Goal: Check status: Check status

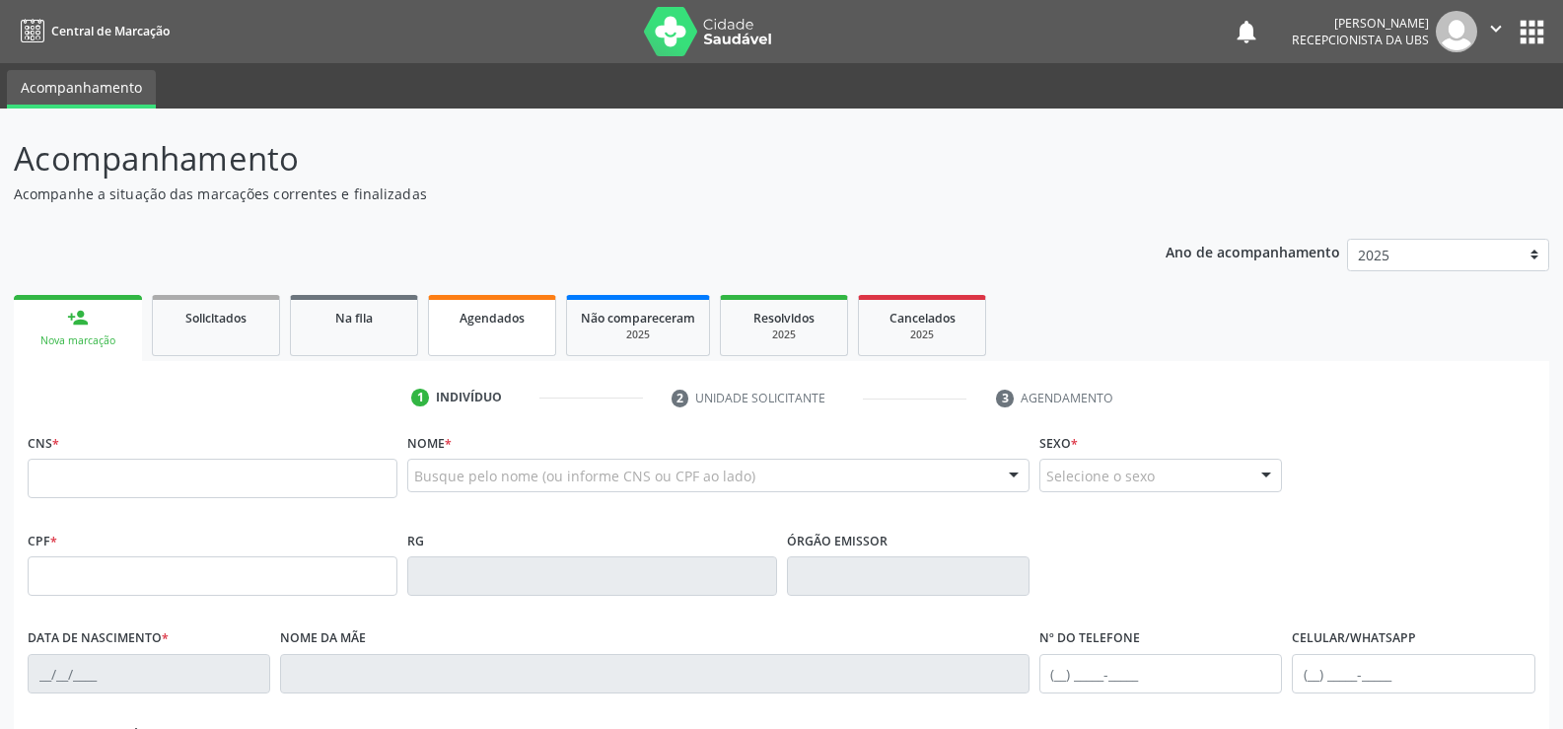
click at [514, 319] on span "Agendados" at bounding box center [492, 318] width 65 height 17
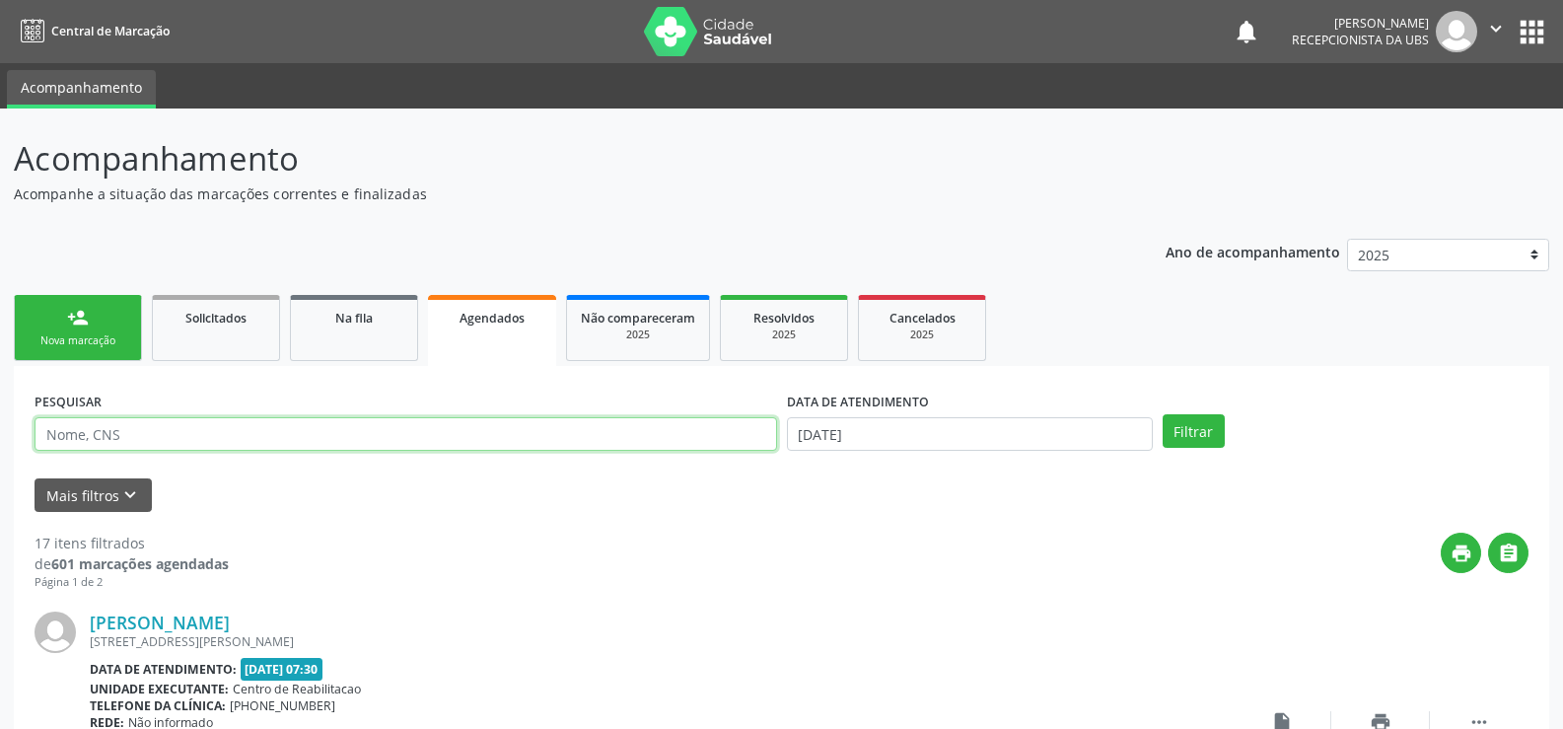
click at [167, 444] on input "text" at bounding box center [406, 434] width 743 height 34
type input "707807640144013"
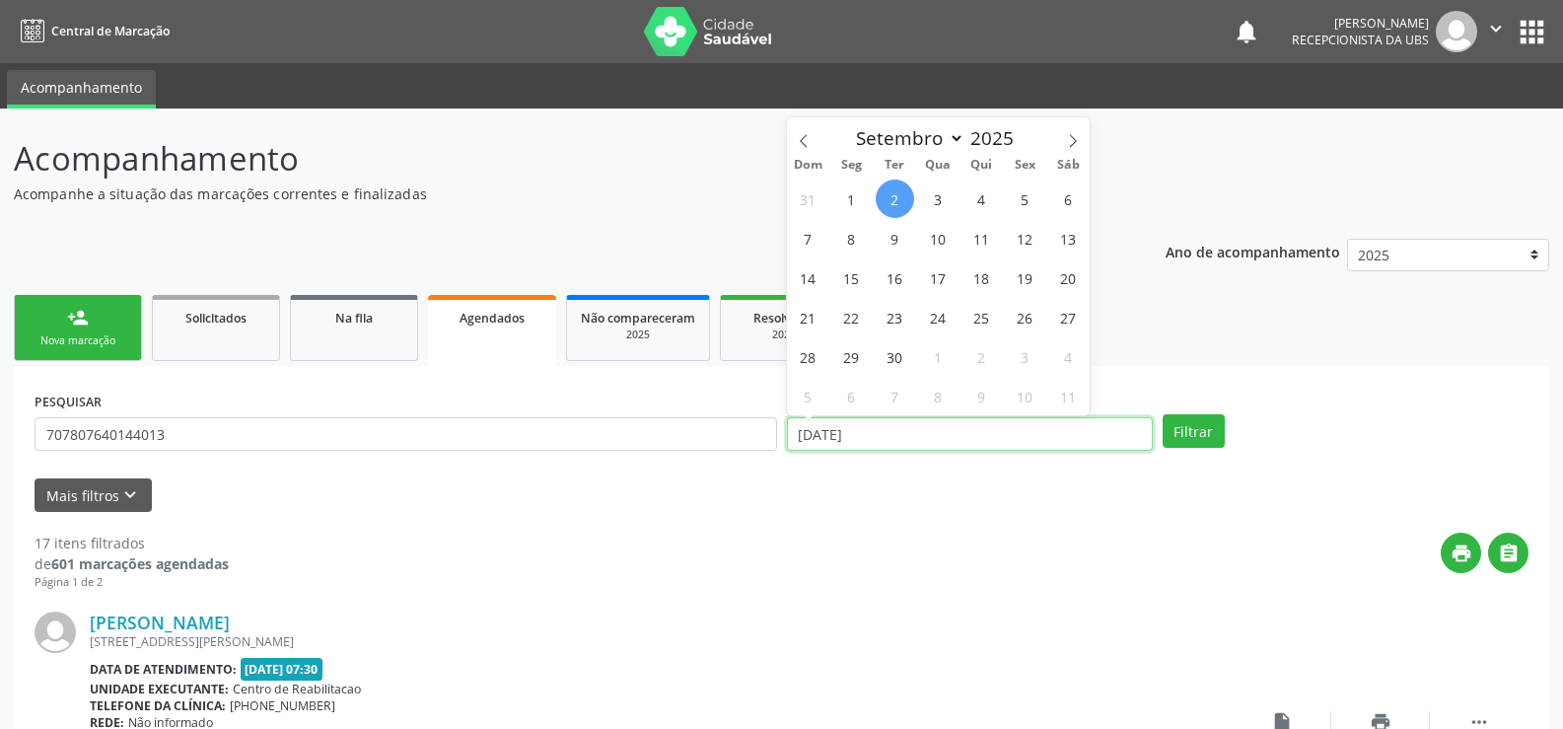
click at [901, 438] on input "[DATE]" at bounding box center [970, 434] width 366 height 34
click at [884, 285] on span "16" at bounding box center [895, 277] width 38 height 38
type input "[DATE]"
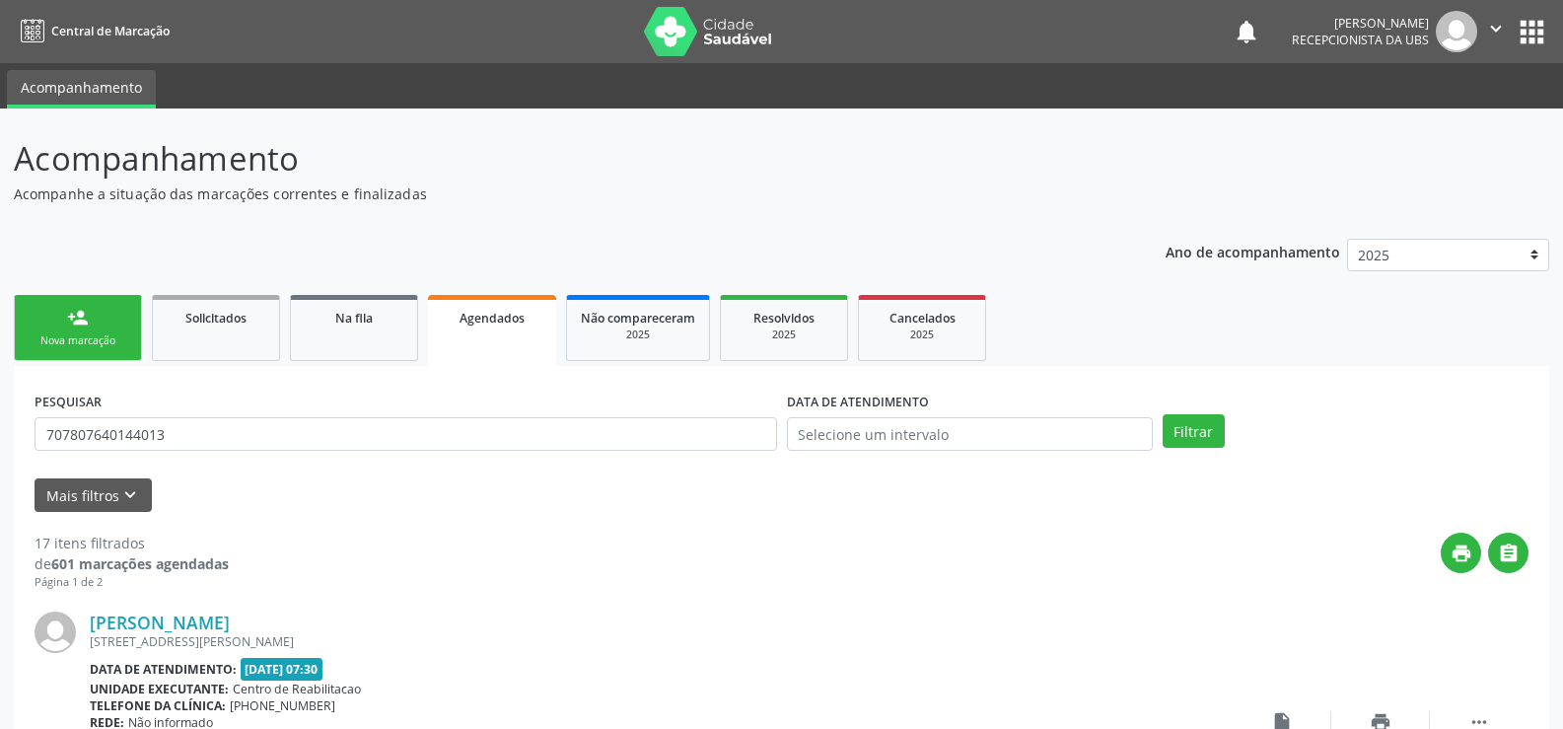
click at [1223, 456] on div "PESQUISAR 707807640144013 DATA DE ATENDIMENTO Filtrar" at bounding box center [782, 425] width 1504 height 77
click at [1200, 438] on button "Filtrar" at bounding box center [1194, 431] width 62 height 34
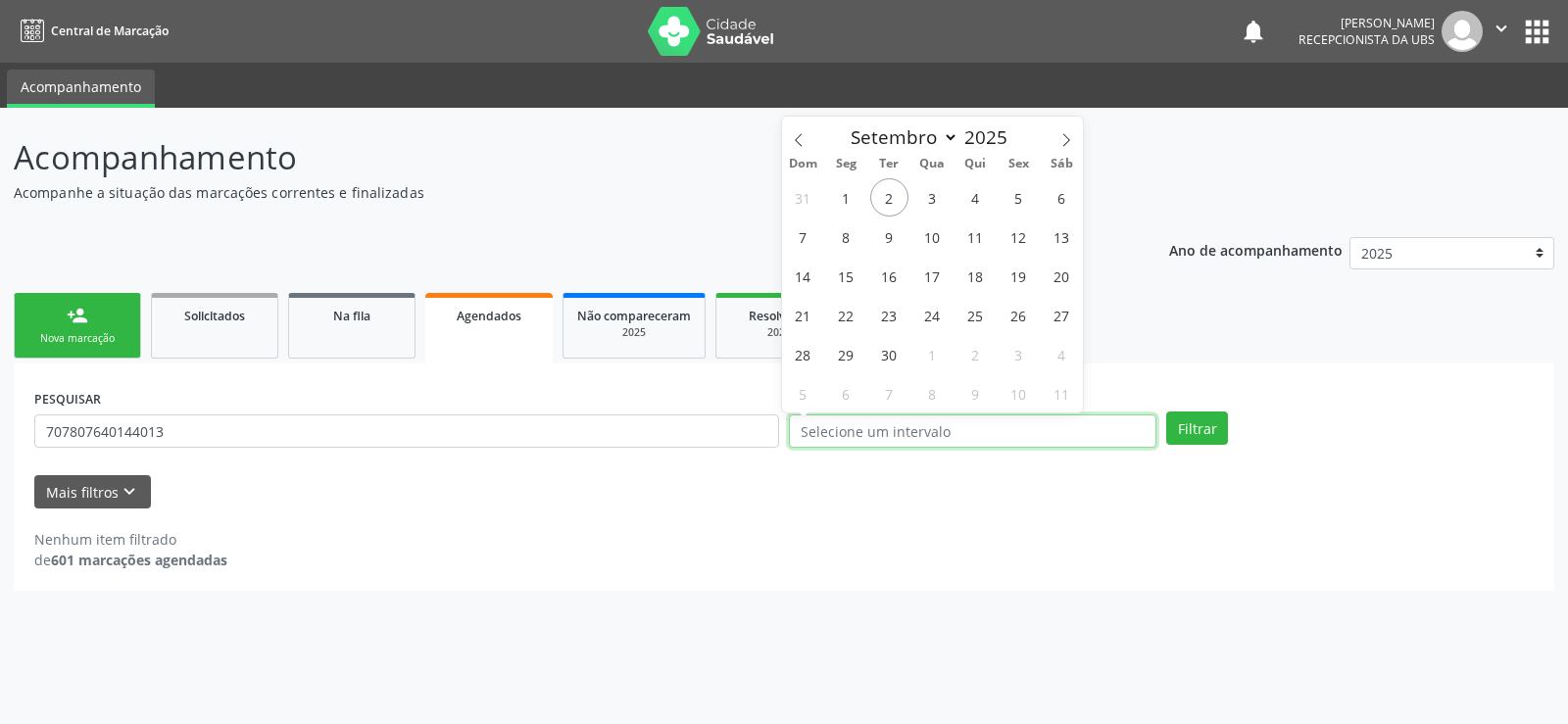
click at [881, 435] on input "text" at bounding box center [973, 431] width 368 height 34
click at [884, 194] on span "2" at bounding box center [889, 198] width 38 height 38
type input "[DATE]"
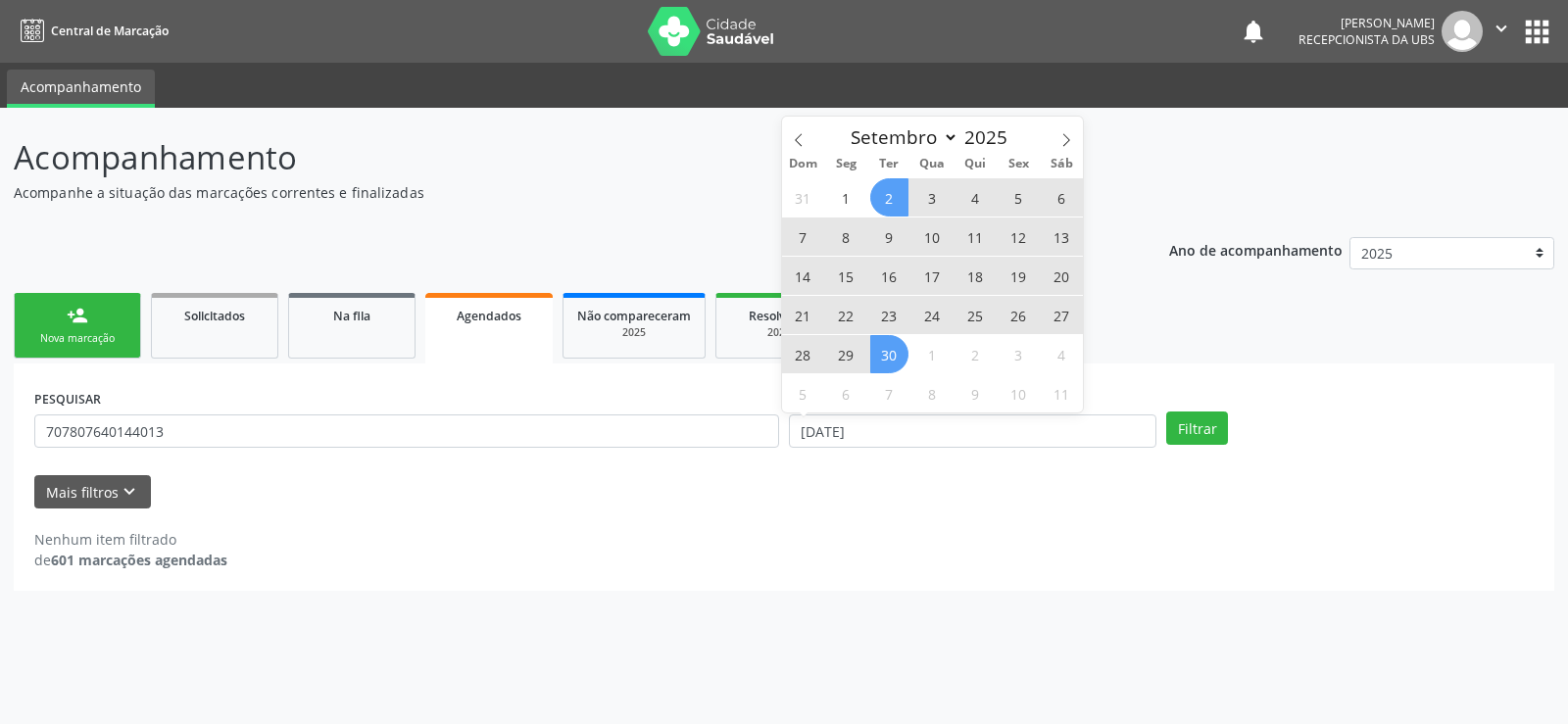
click at [901, 356] on span "30" at bounding box center [889, 354] width 38 height 38
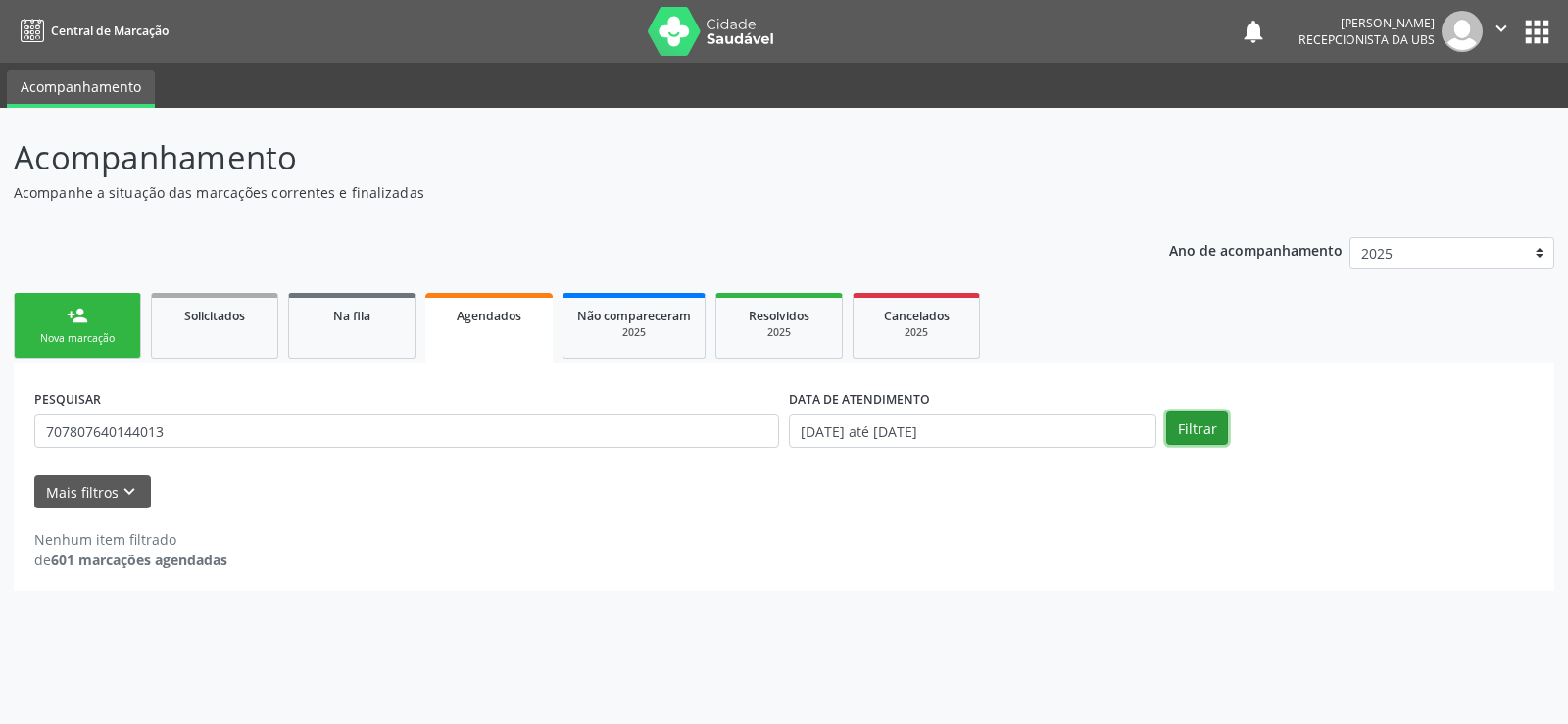
click at [1176, 428] on button "Filtrar" at bounding box center [1197, 428] width 62 height 34
click at [136, 500] on icon "keyboard_arrow_down" at bounding box center [129, 492] width 22 height 22
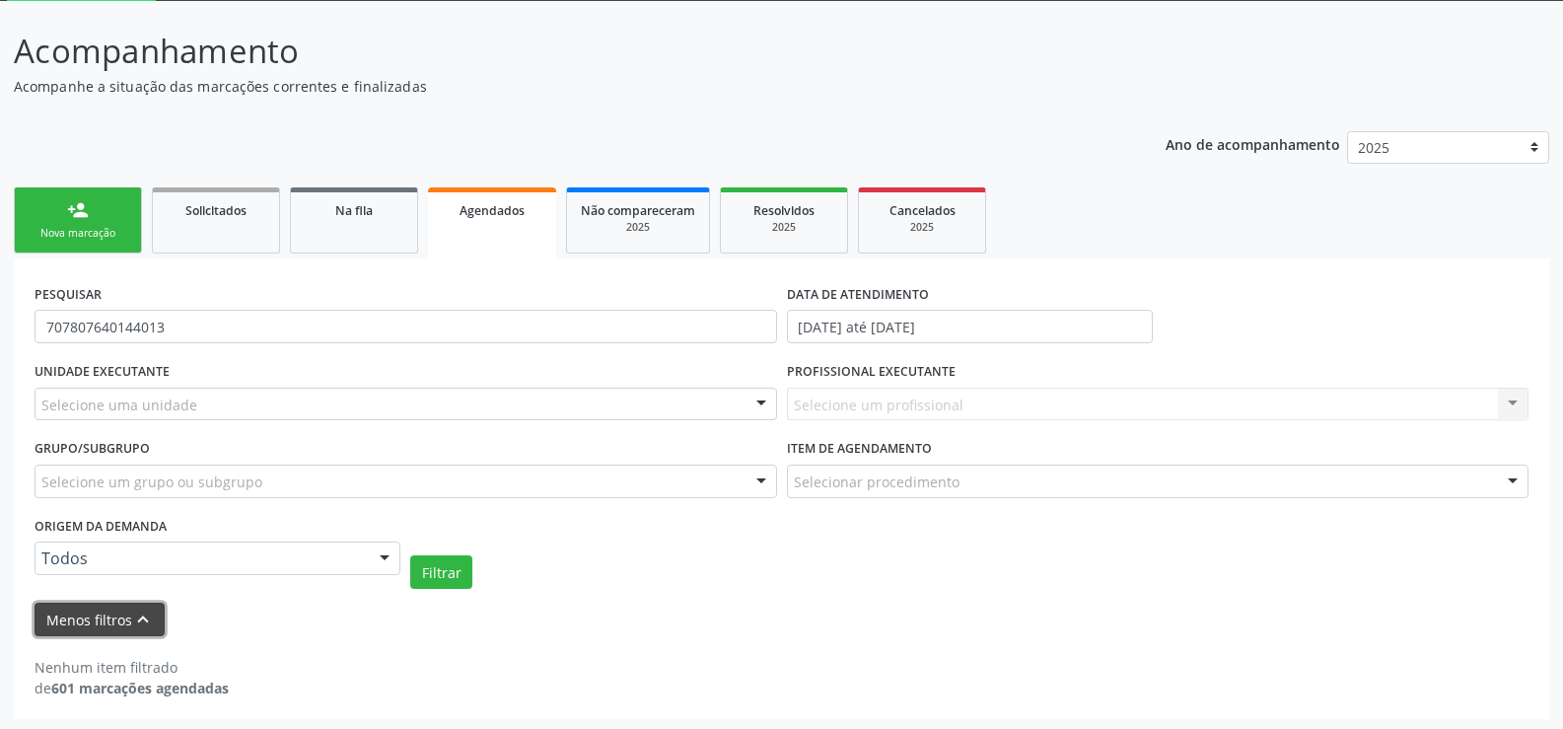
scroll to position [111, 0]
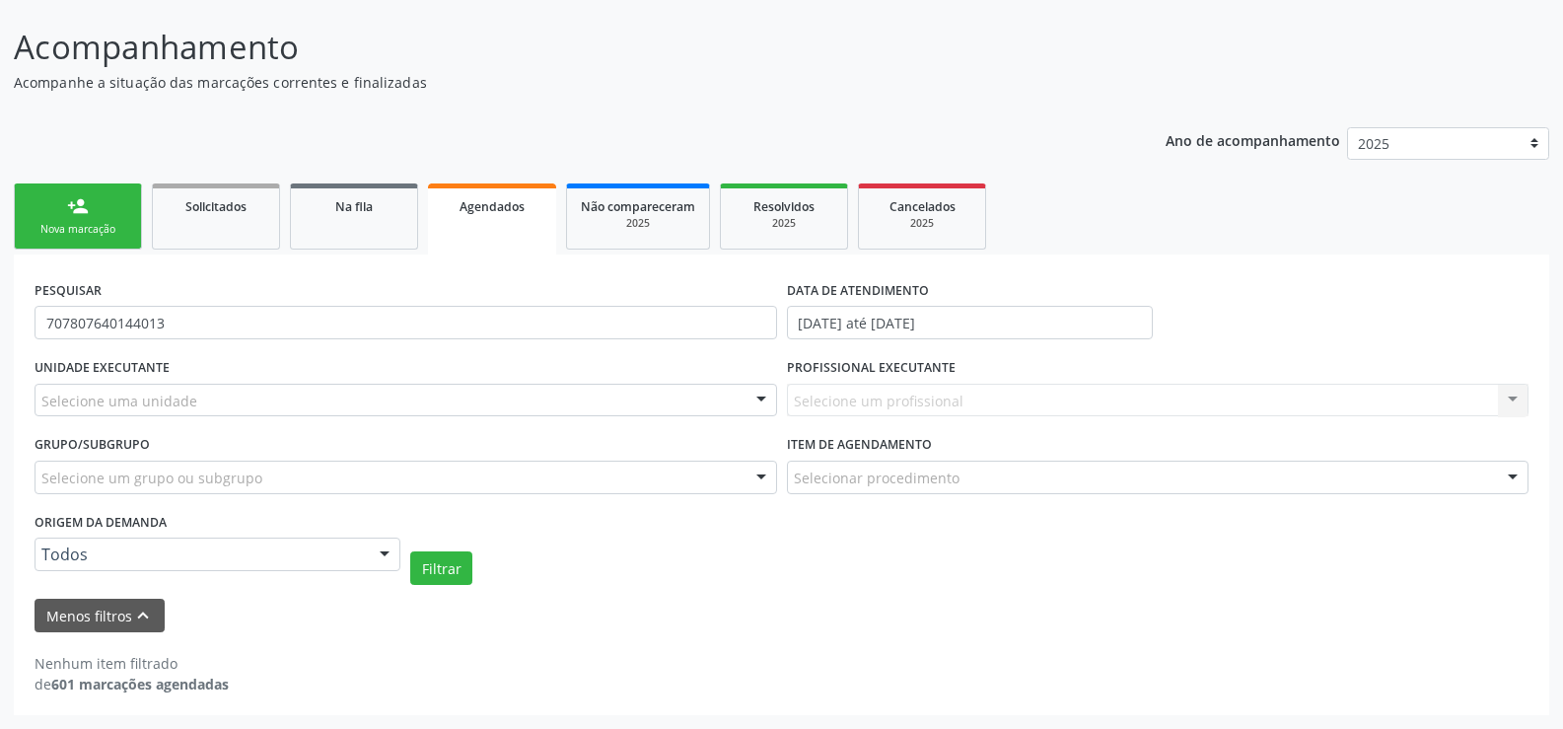
click at [500, 230] on link "Agendados" at bounding box center [492, 218] width 128 height 71
click at [502, 210] on span "Agendados" at bounding box center [492, 206] width 65 height 17
click at [751, 402] on div at bounding box center [762, 402] width 30 height 34
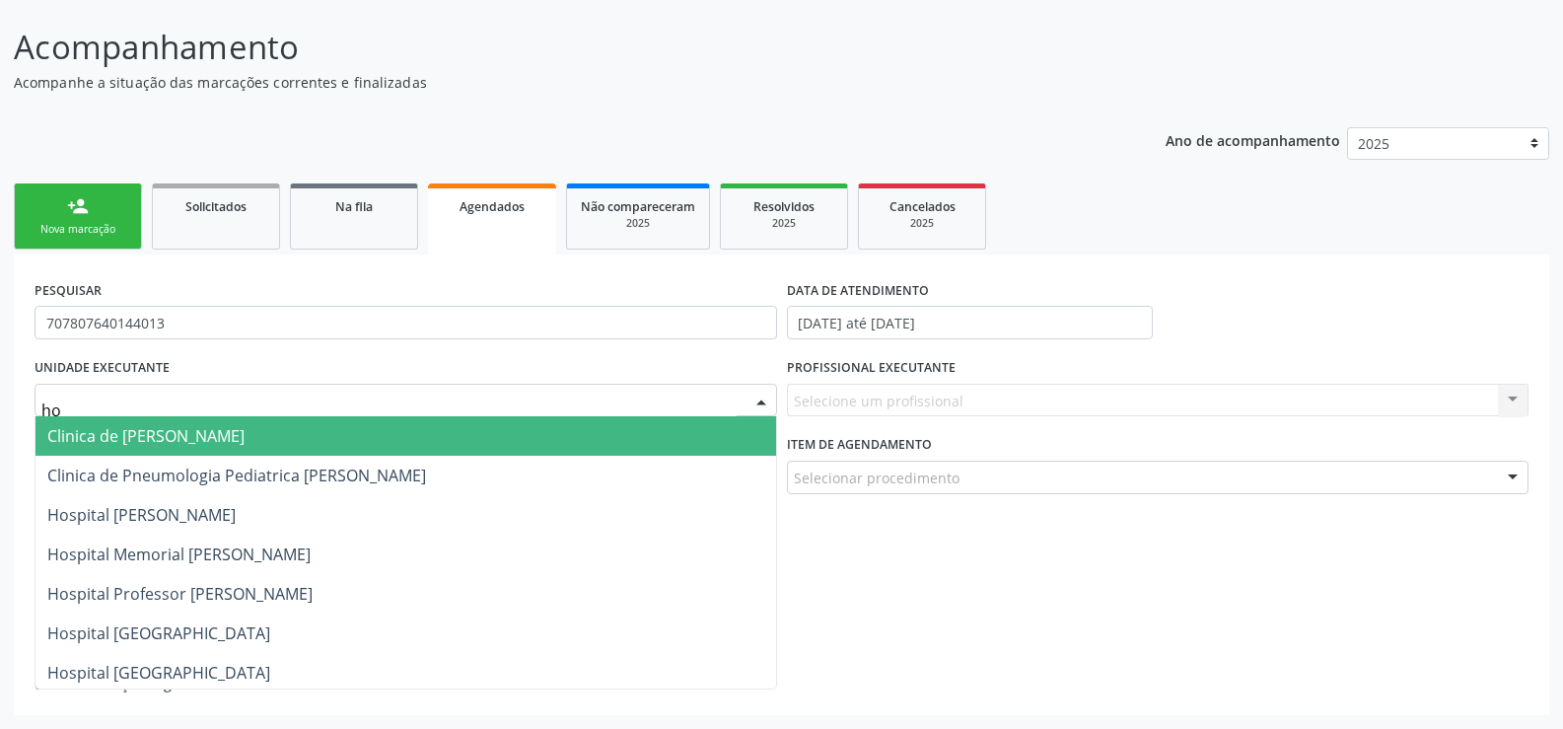
type input "hos"
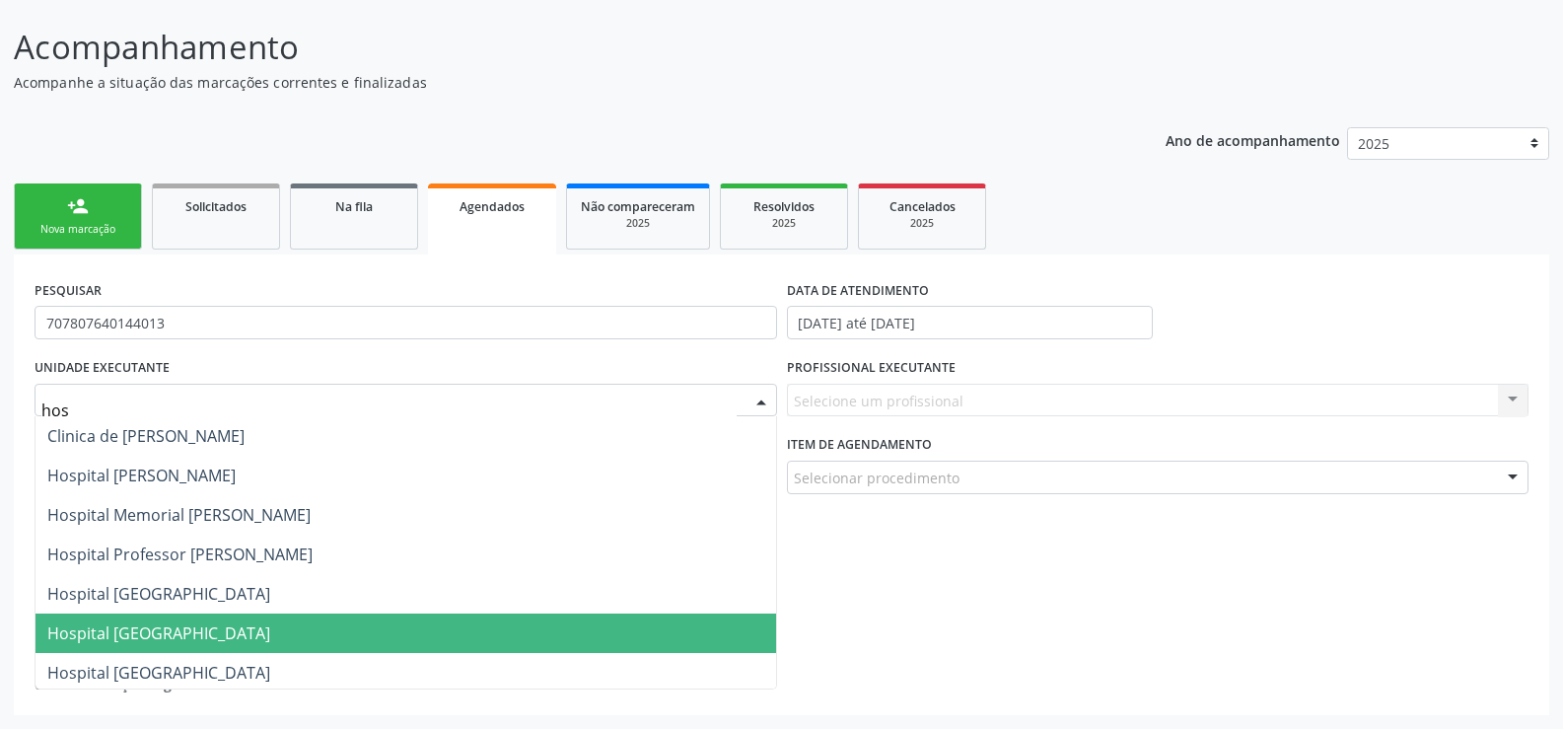
click at [184, 639] on span "Hospital [GEOGRAPHIC_DATA]" at bounding box center [158, 633] width 223 height 22
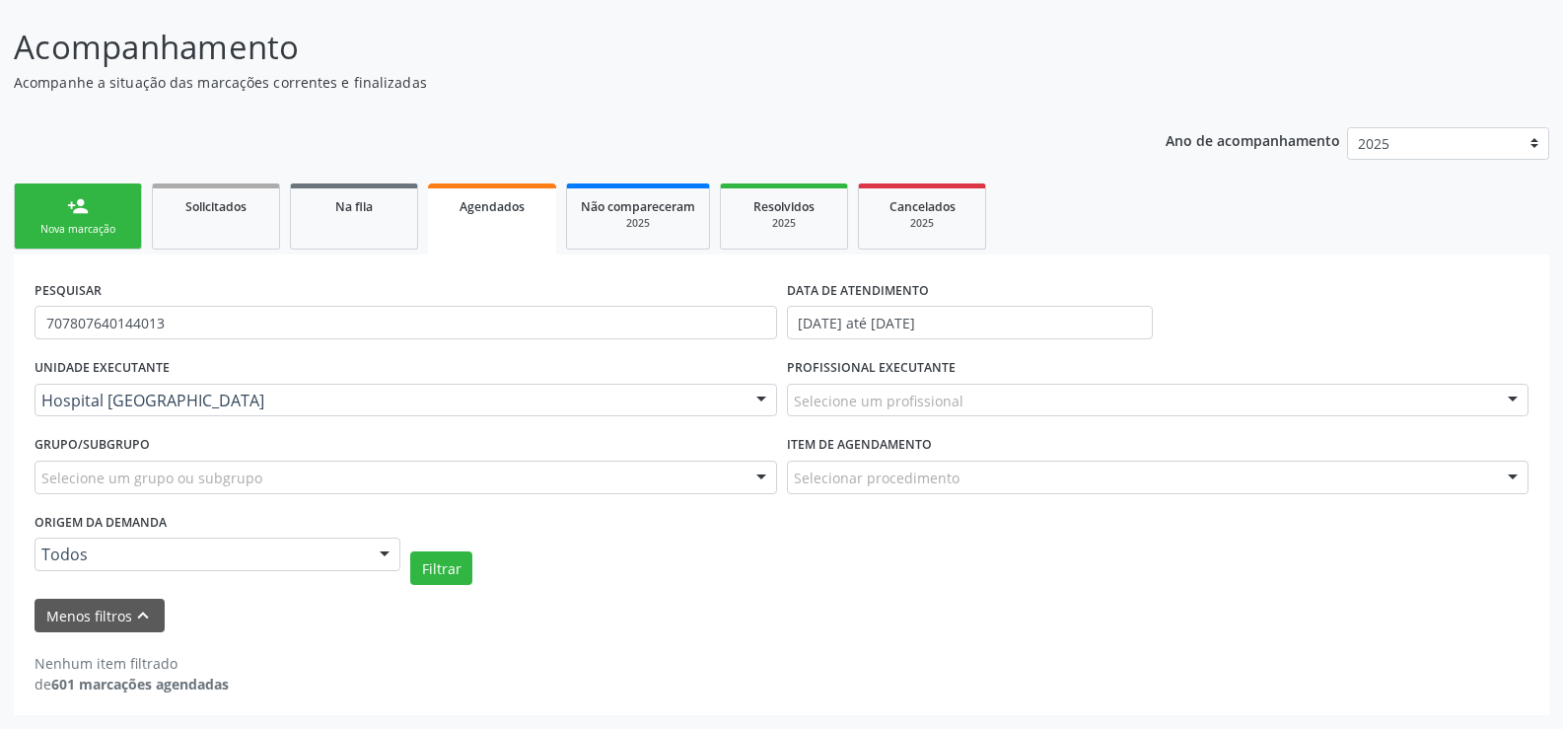
click at [739, 490] on div "Selecione um grupo ou subgrupo" at bounding box center [406, 478] width 743 height 34
click at [994, 401] on div "Selecione um profissional" at bounding box center [1158, 401] width 743 height 34
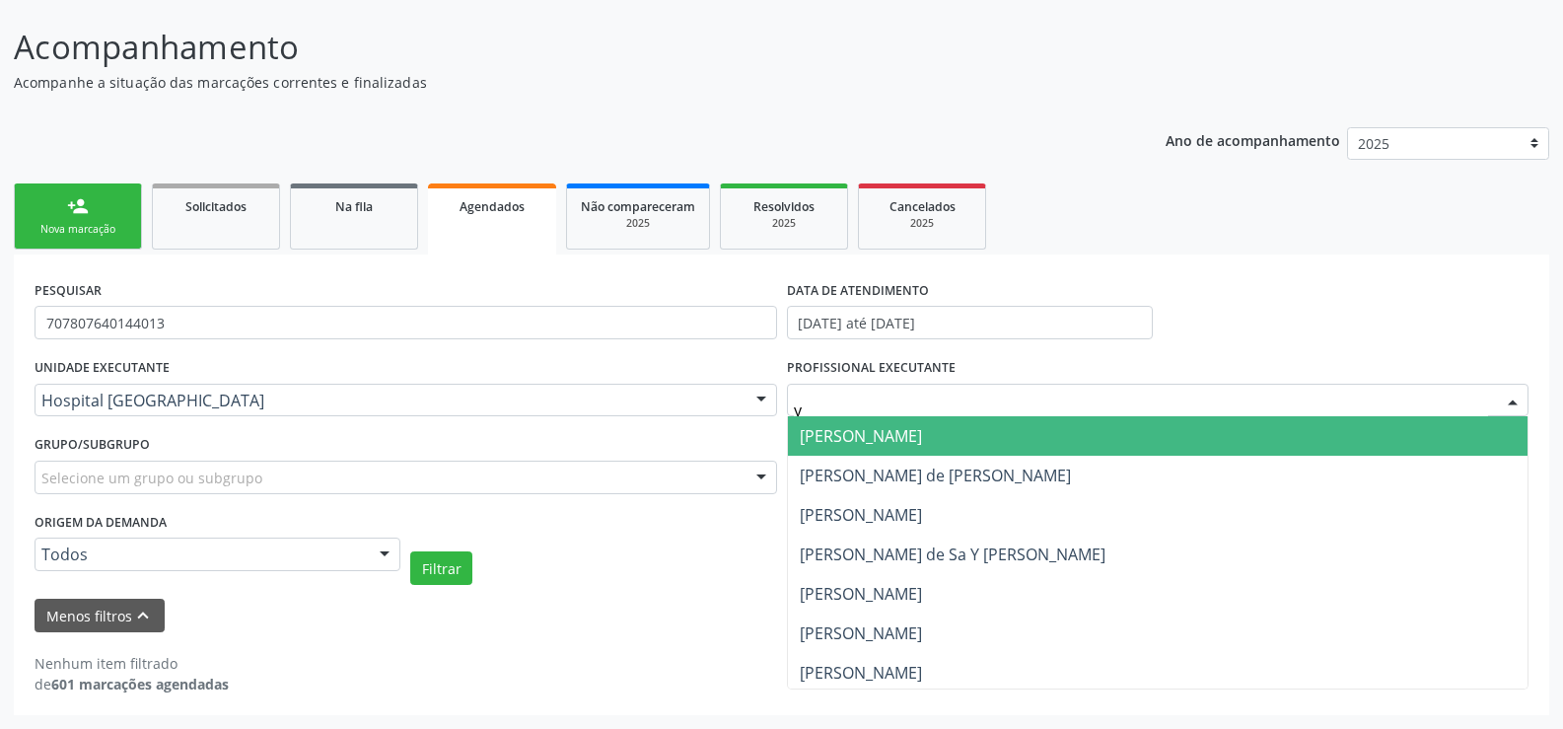
type input "yu"
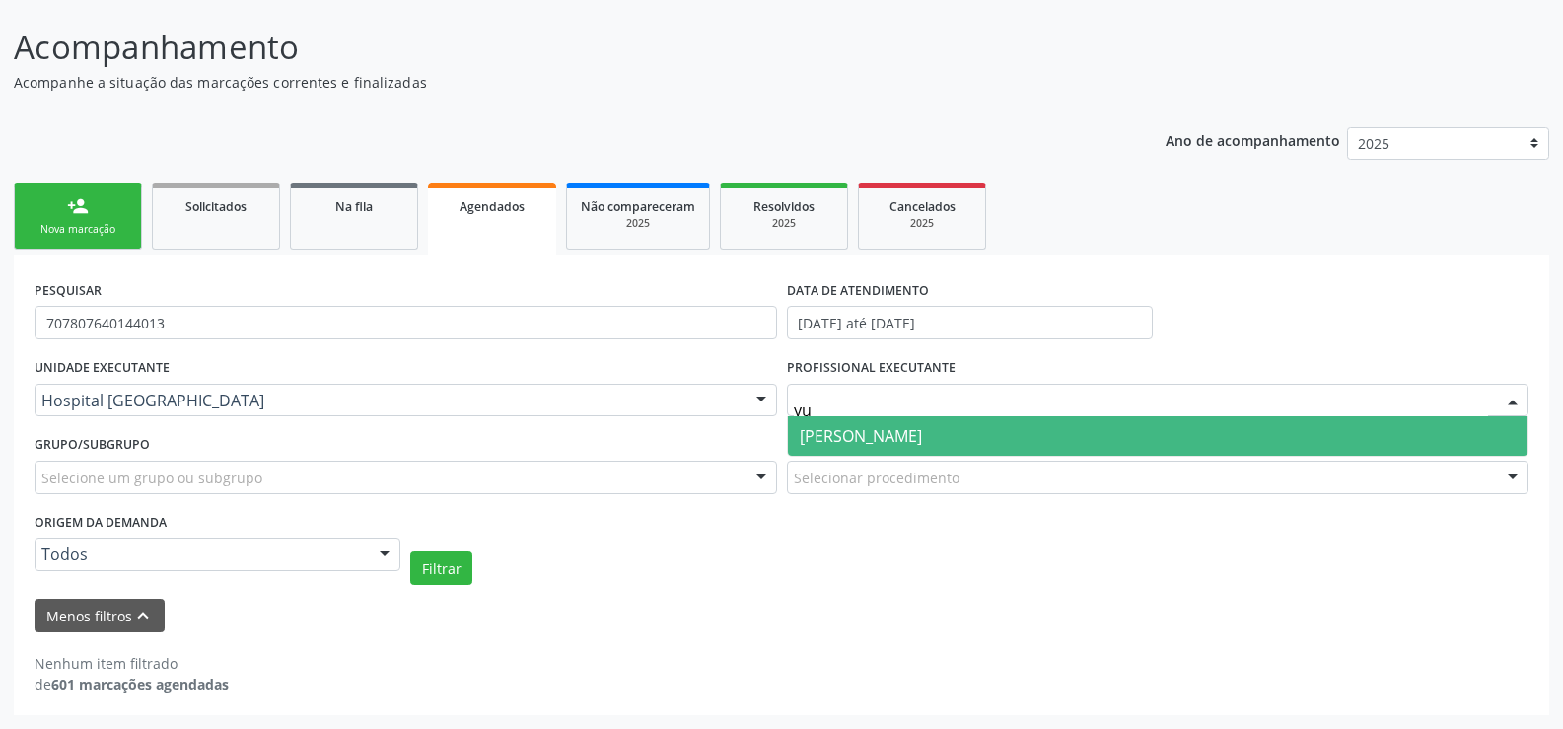
click at [922, 438] on span "[PERSON_NAME]" at bounding box center [861, 436] width 122 height 22
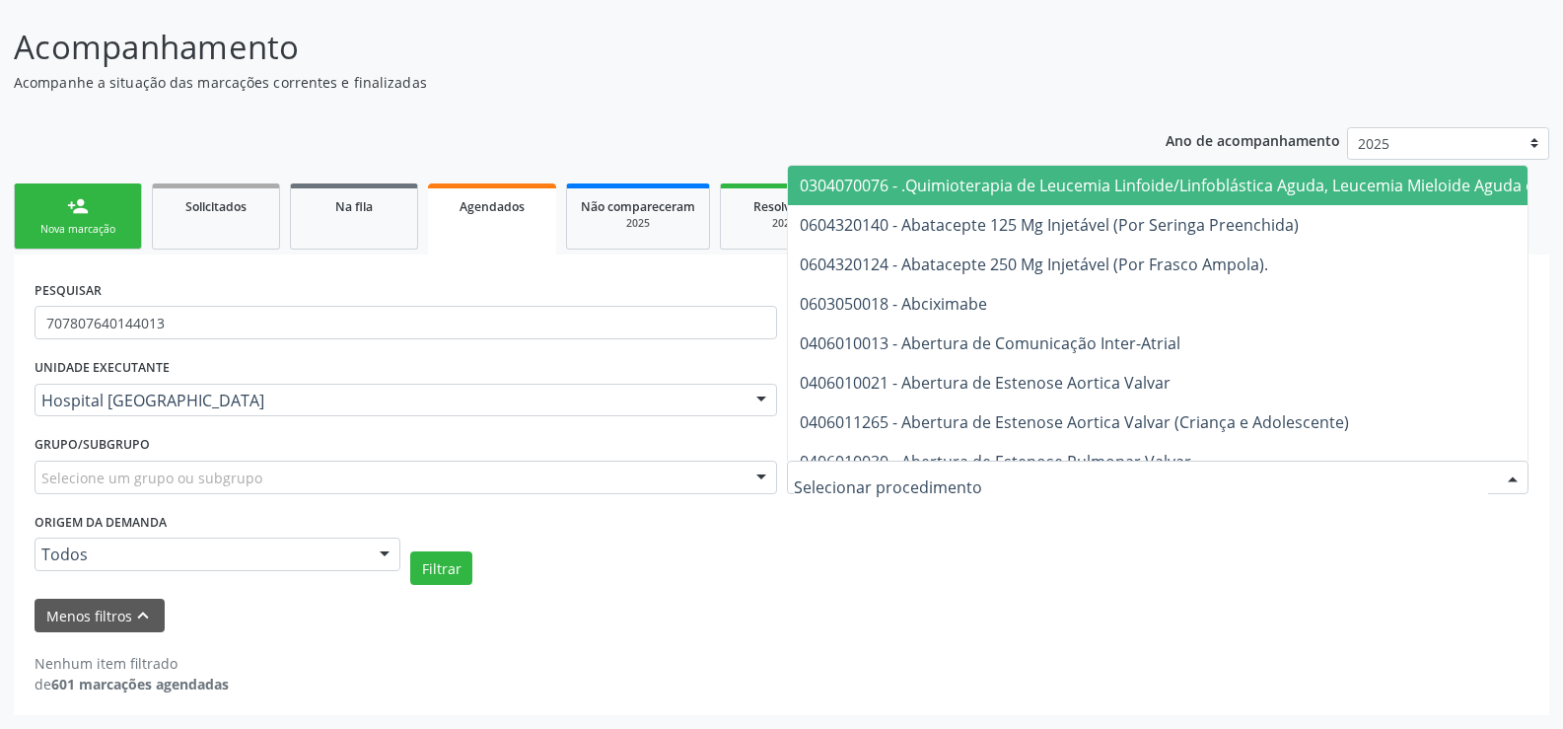
type input "u"
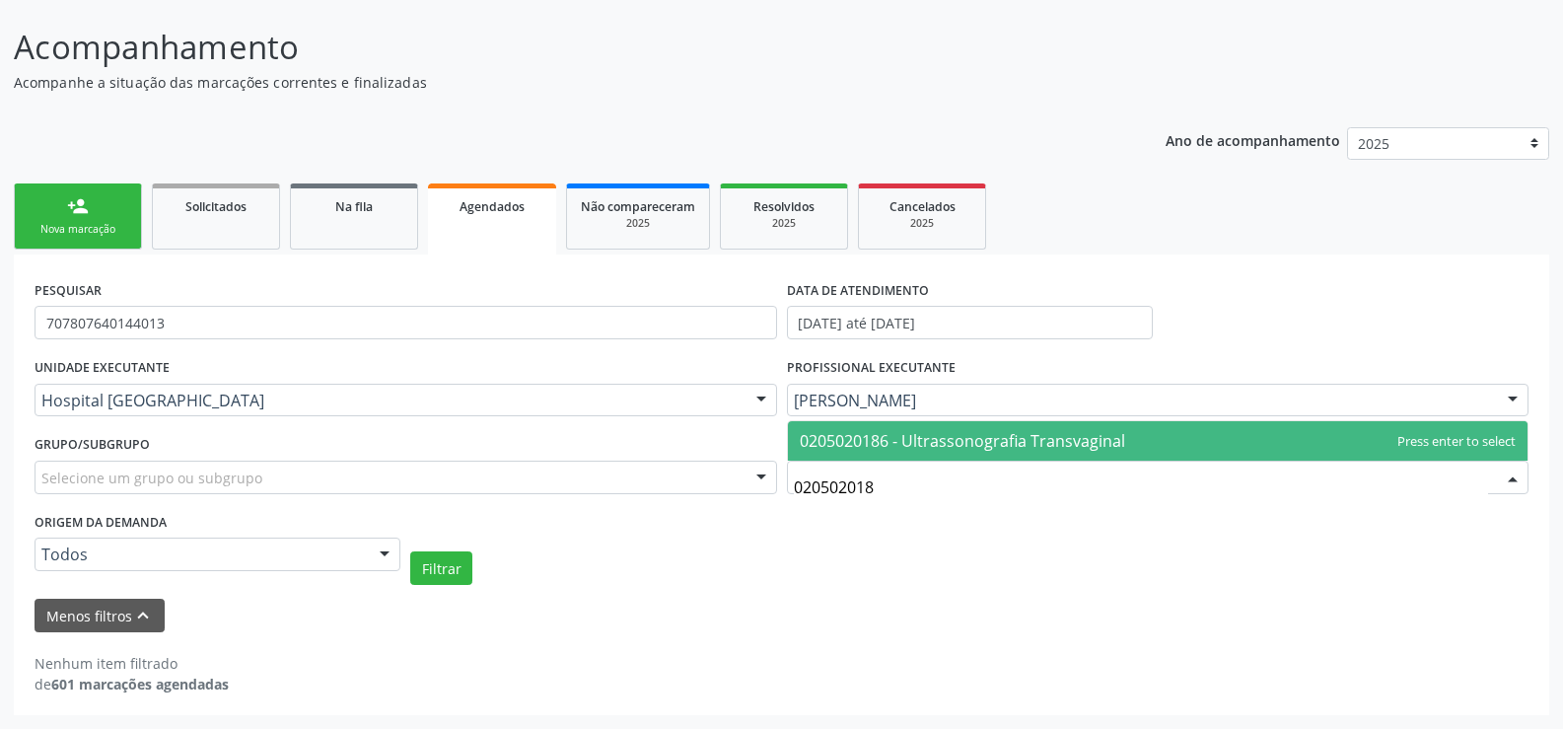
type input "0205020186"
click at [1007, 451] on span "0205020186 - Ultrassonografia Transvaginal" at bounding box center [962, 441] width 325 height 22
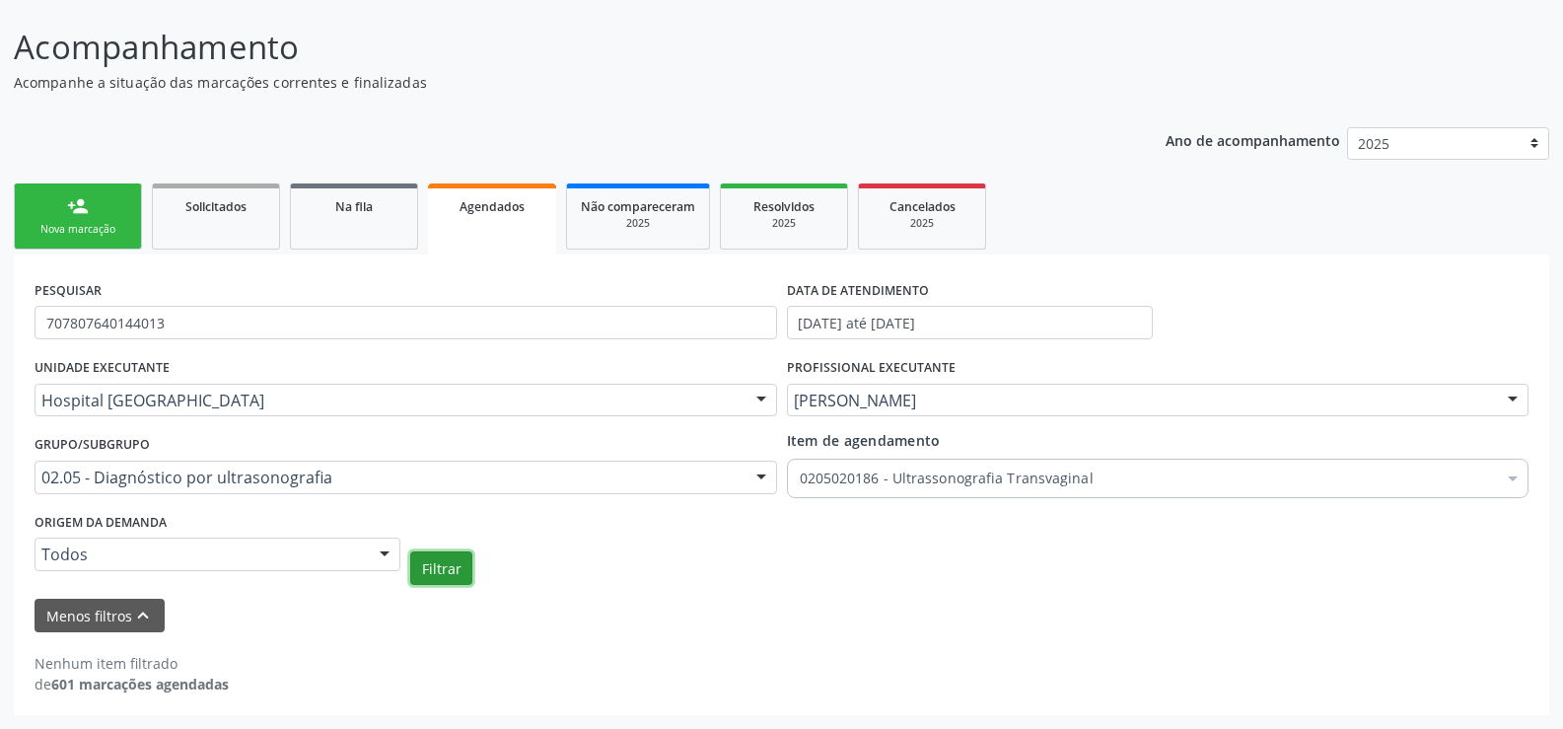
click at [425, 567] on button "Filtrar" at bounding box center [441, 568] width 62 height 34
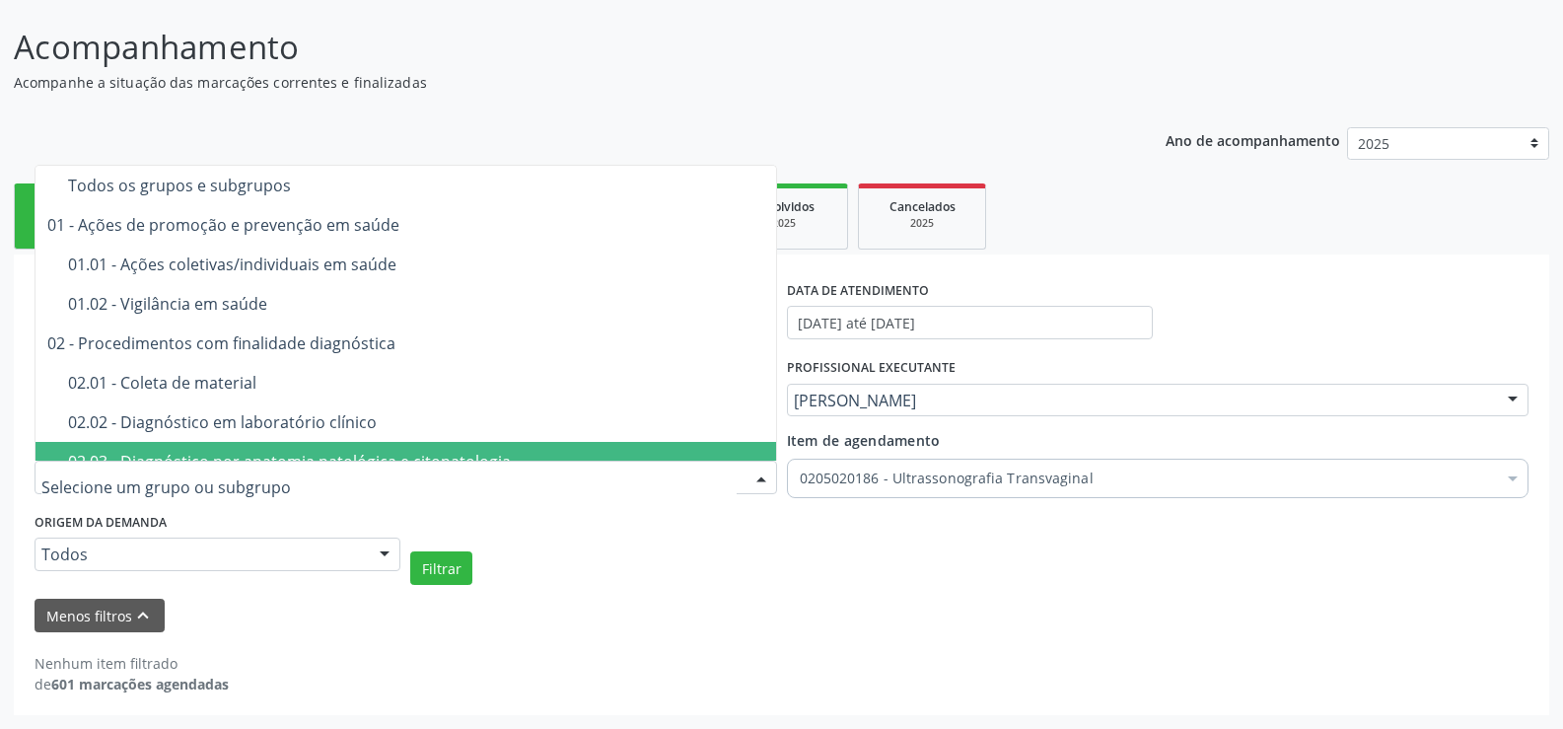
click at [742, 474] on div at bounding box center [406, 478] width 743 height 34
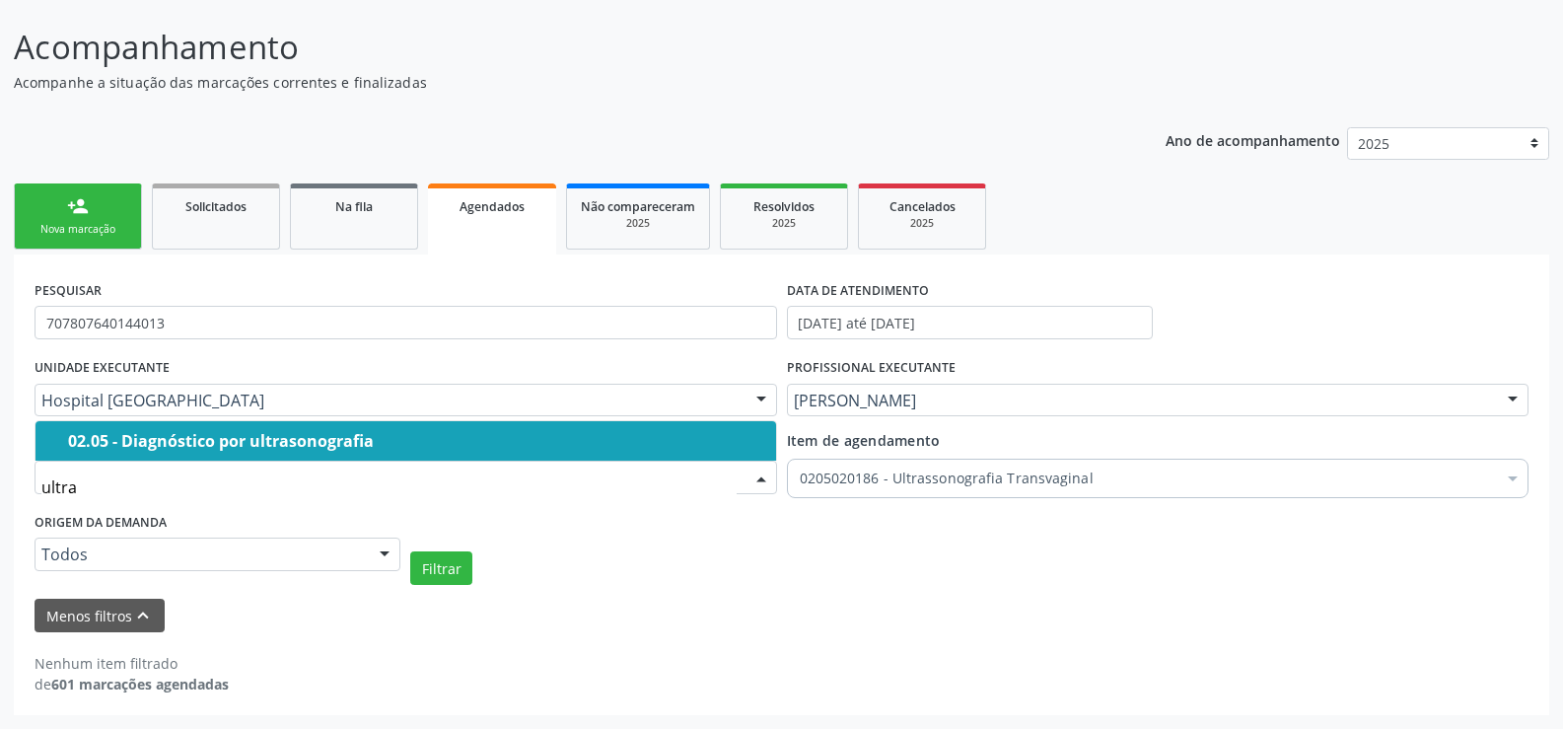
type input "ultras"
click at [295, 443] on div "02.05 - Diagnóstico por ultrasonografia" at bounding box center [416, 441] width 696 height 16
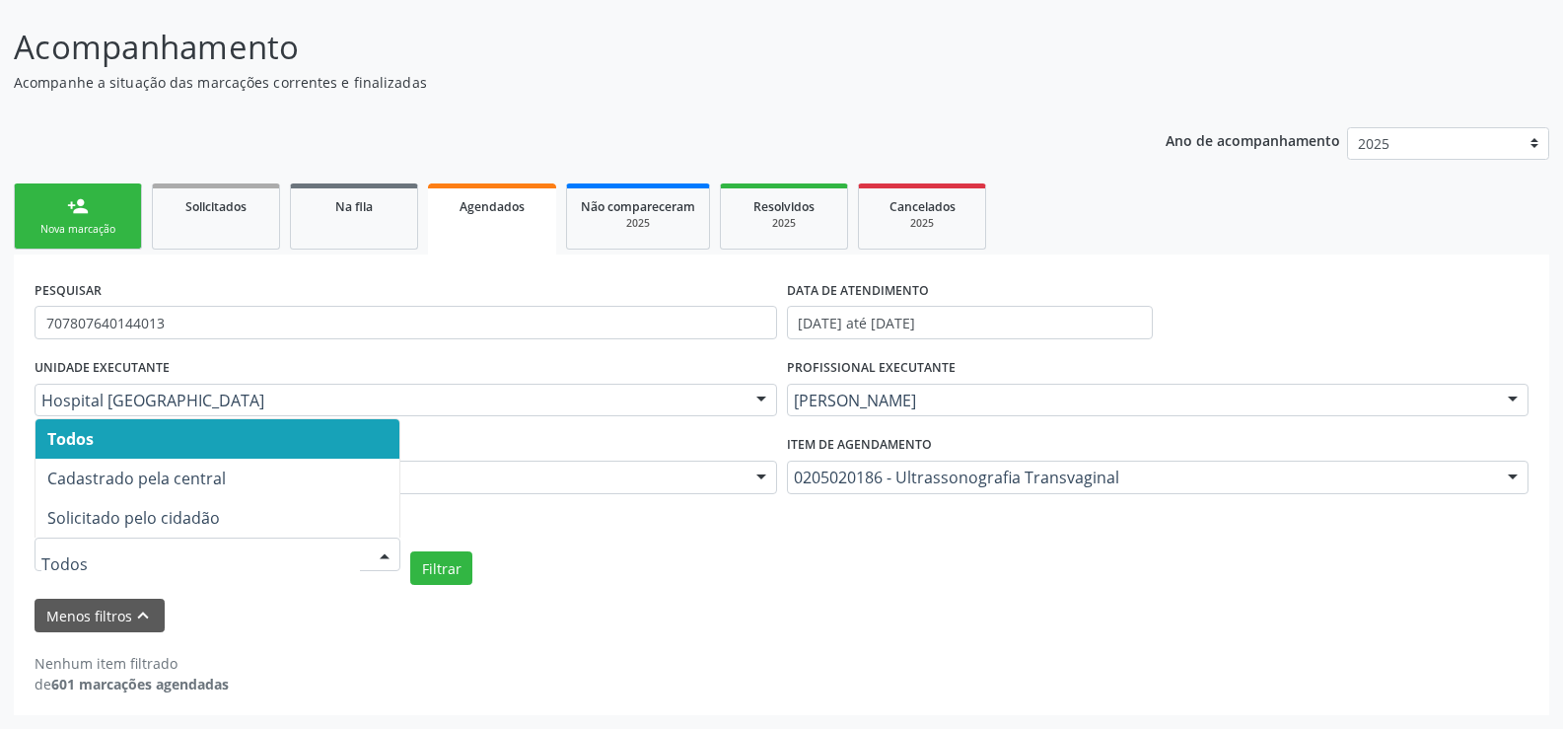
click at [379, 556] on div at bounding box center [385, 556] width 30 height 34
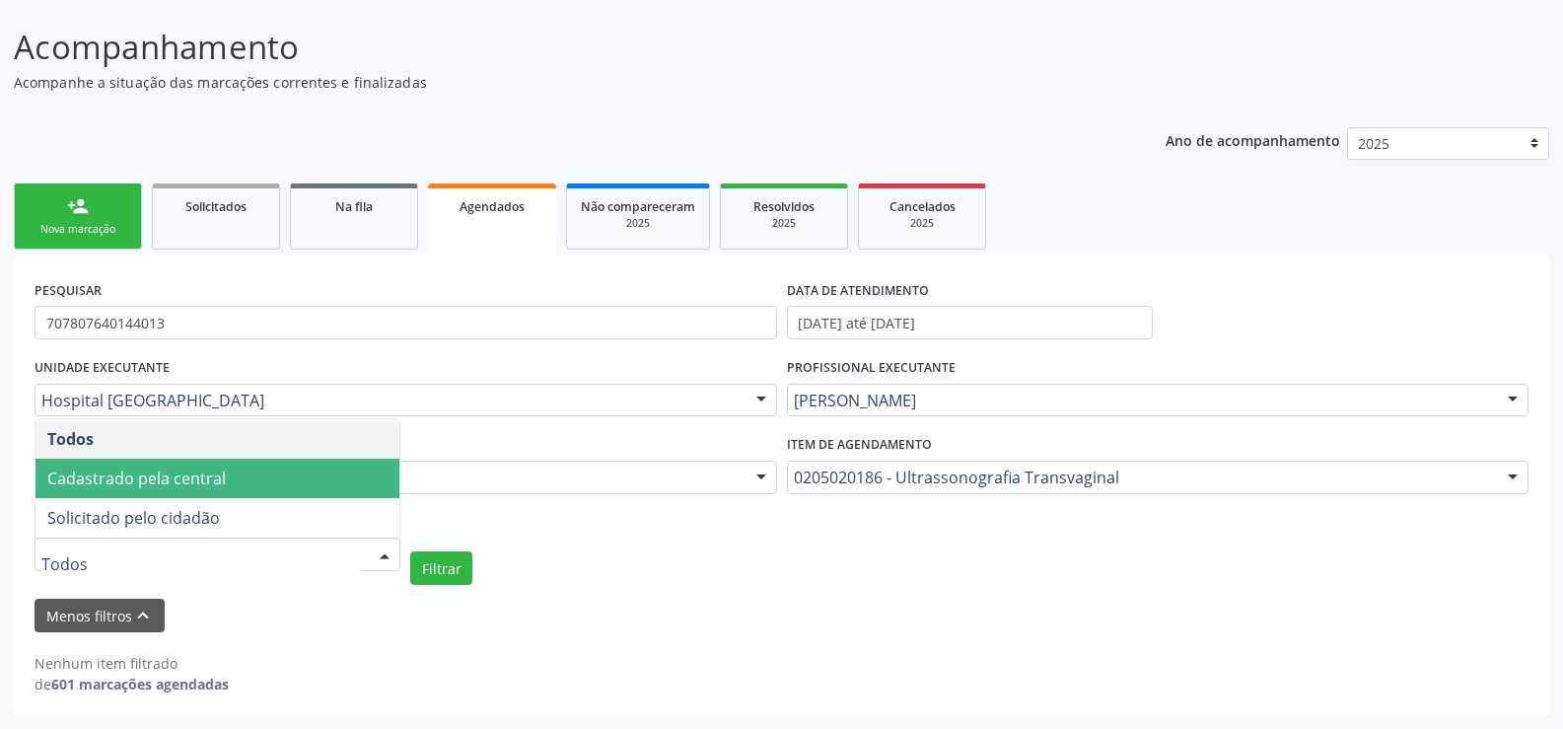
click at [221, 484] on span "Cadastrado pela central" at bounding box center [136, 479] width 179 height 22
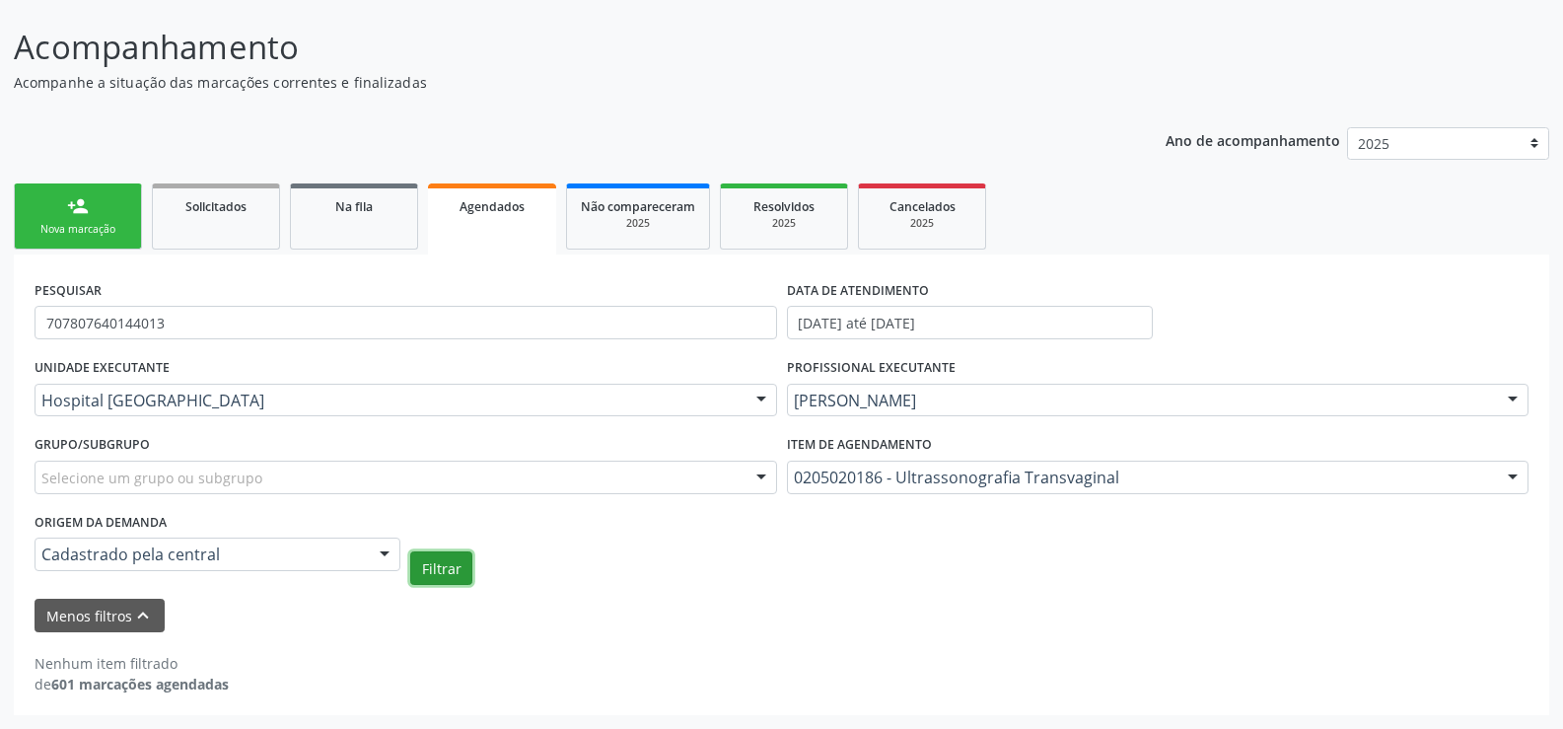
click at [455, 564] on button "Filtrar" at bounding box center [441, 568] width 62 height 34
click at [608, 221] on div "2025" at bounding box center [638, 223] width 114 height 15
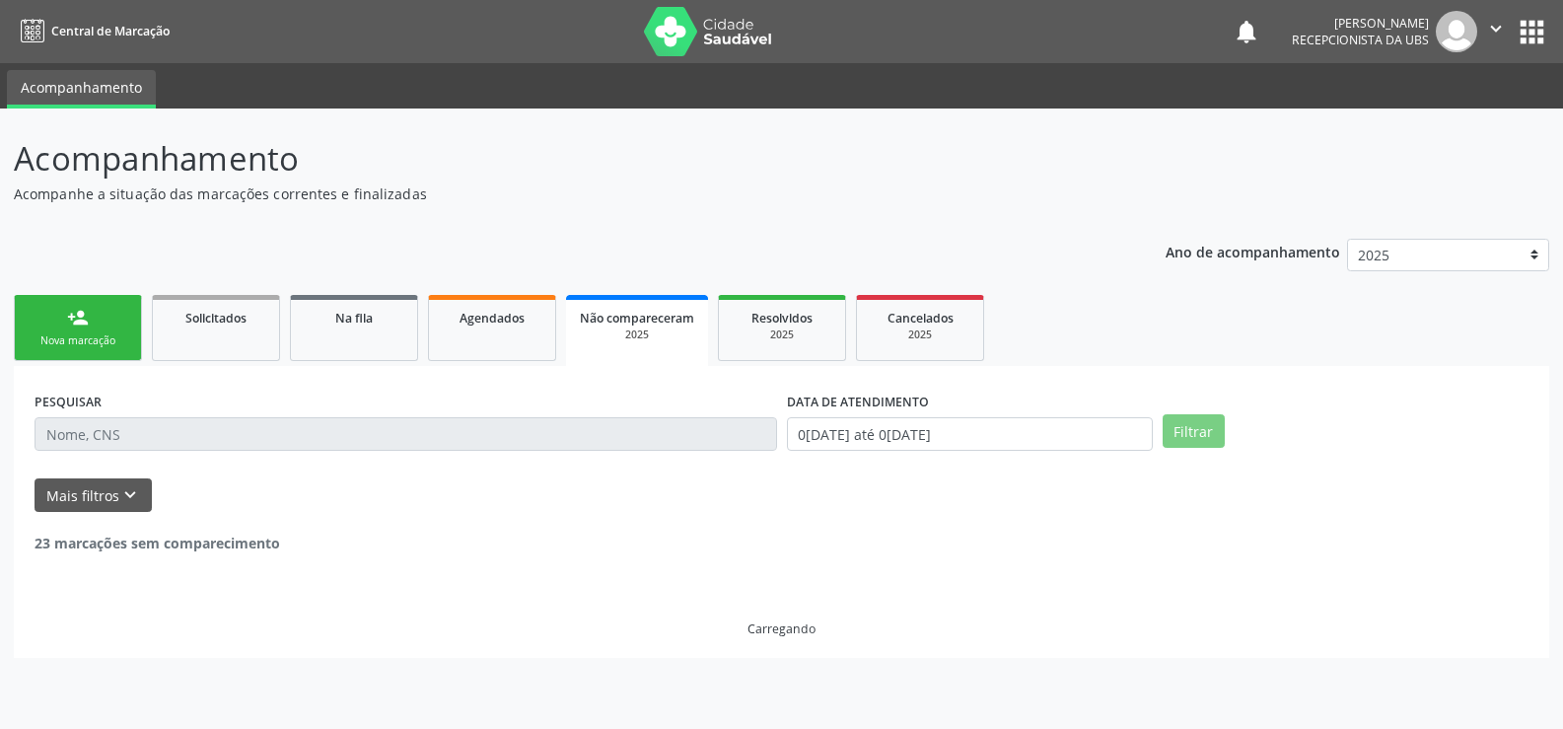
scroll to position [0, 0]
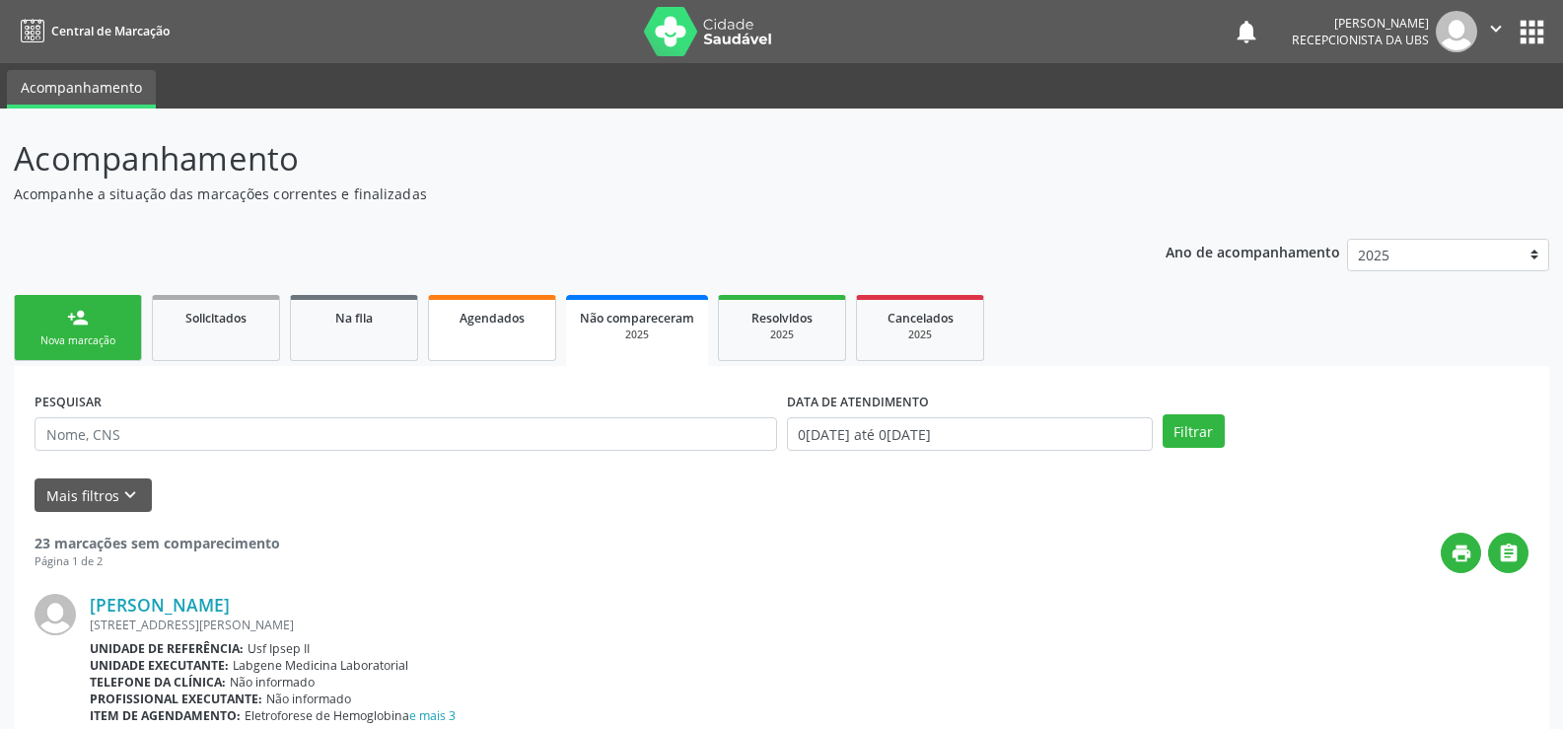
click at [517, 323] on span "Agendados" at bounding box center [492, 318] width 65 height 17
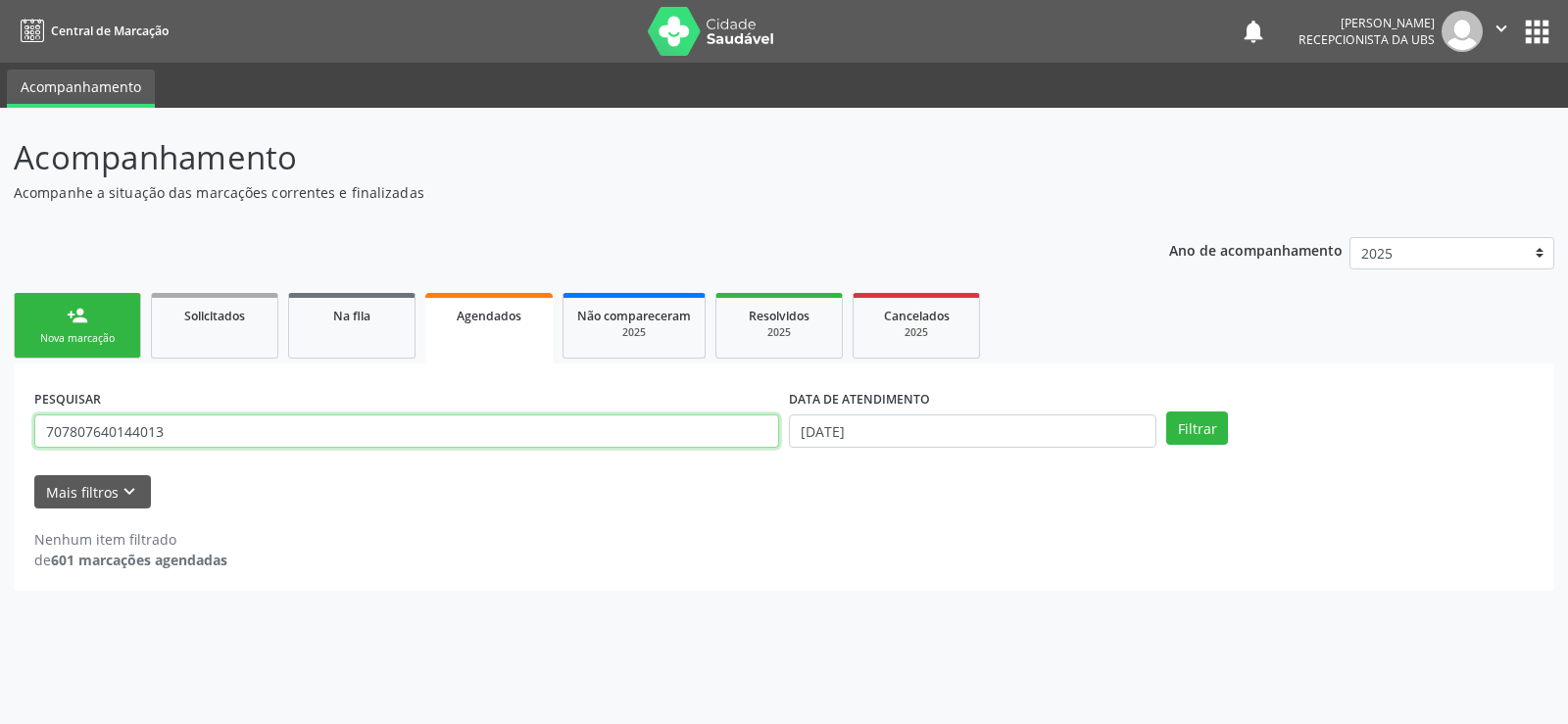
click at [237, 433] on input "707807640144013" at bounding box center [407, 431] width 745 height 34
type input "7"
type input "707807640144013"
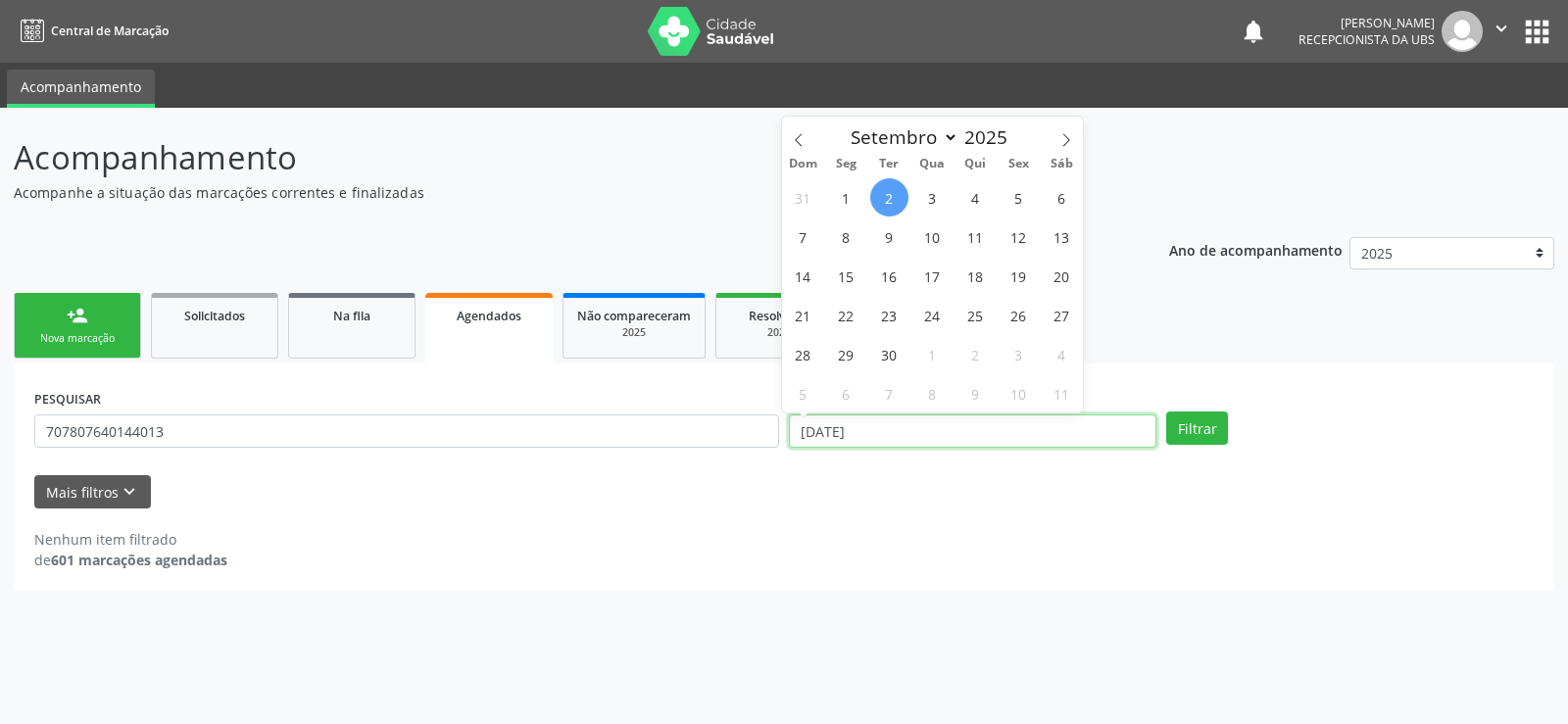
click at [938, 437] on input "[DATE]" at bounding box center [973, 431] width 368 height 34
click at [881, 283] on span "16" at bounding box center [889, 275] width 38 height 38
type input "[DATE]"
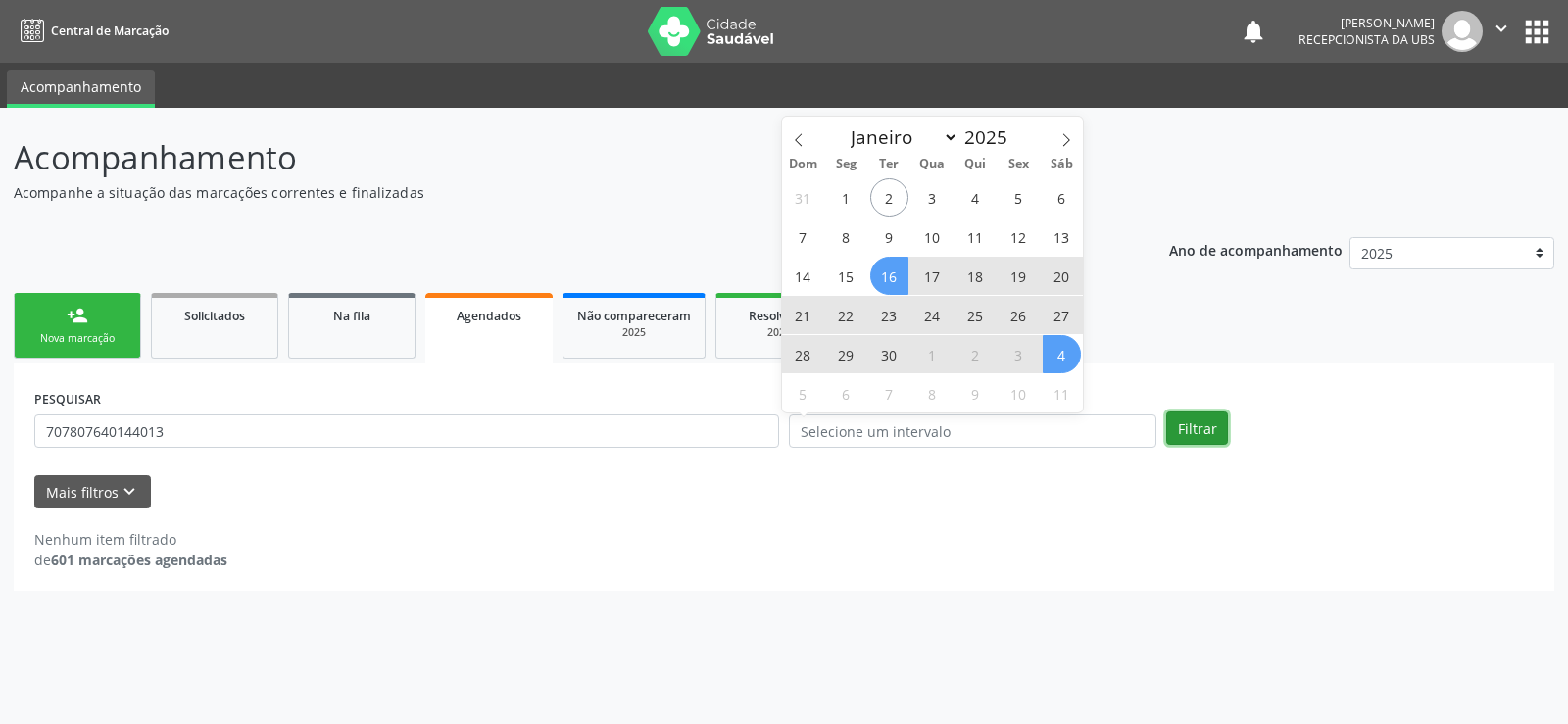
click at [1178, 429] on button "Filtrar" at bounding box center [1197, 428] width 62 height 34
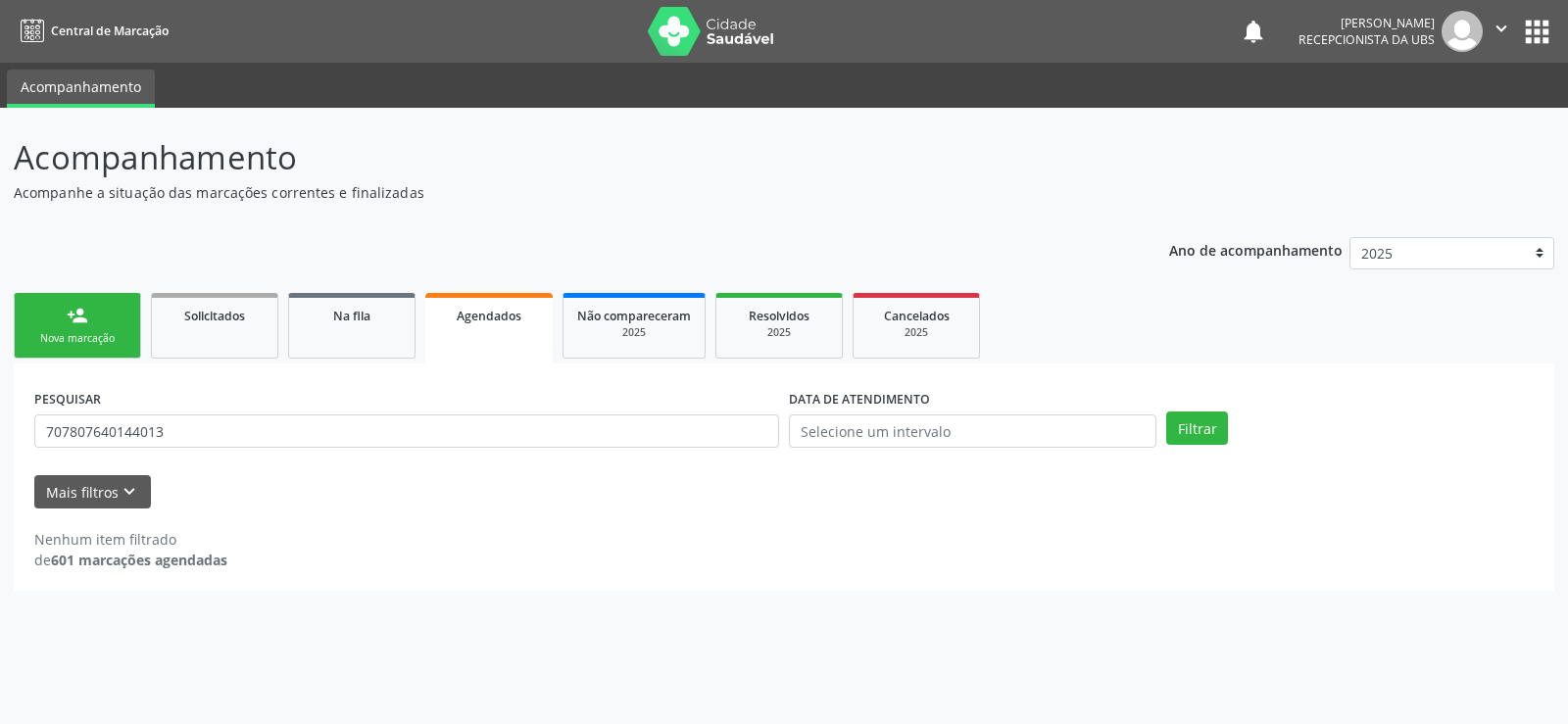
click at [471, 319] on span "Agendados" at bounding box center [489, 316] width 65 height 17
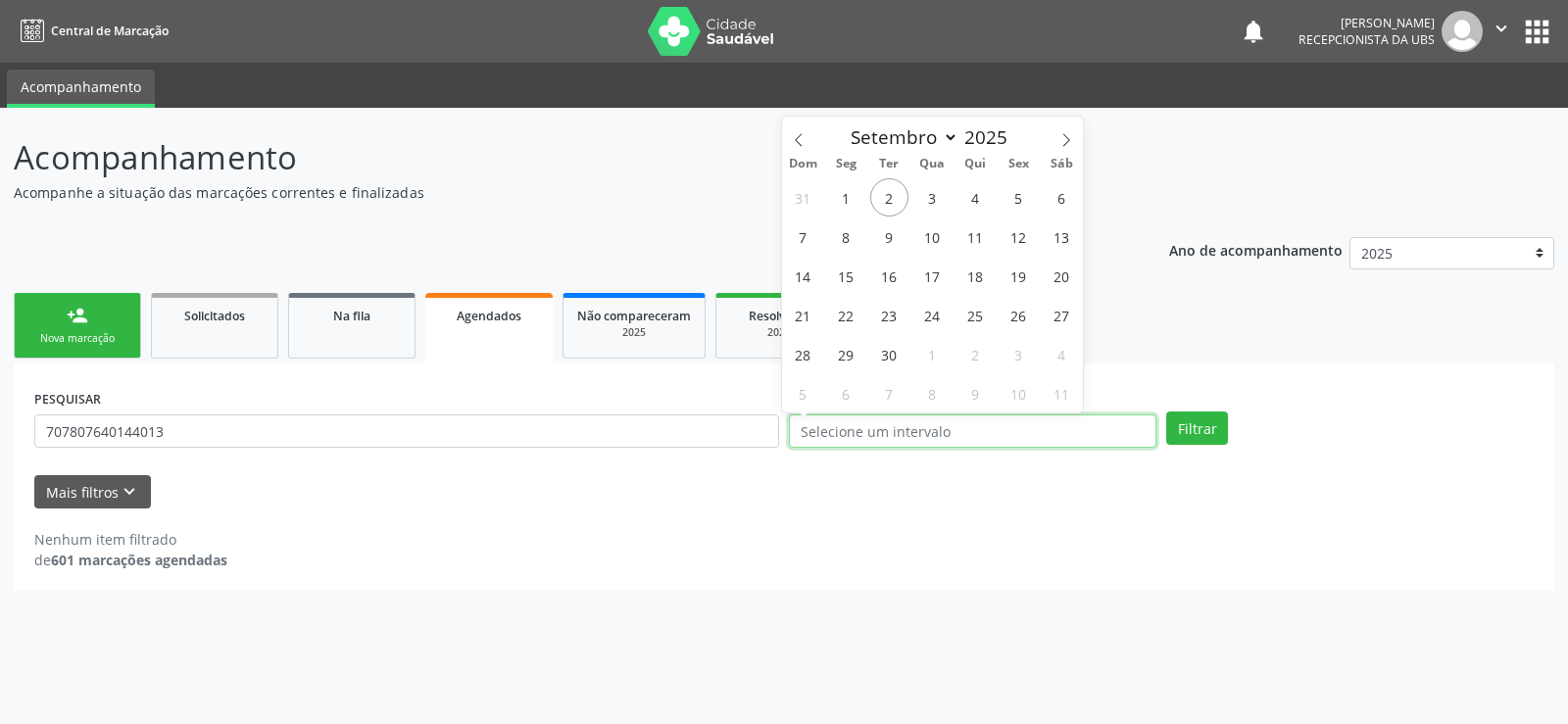
click at [1030, 424] on input "text" at bounding box center [973, 431] width 368 height 34
click at [841, 191] on span "1" at bounding box center [846, 198] width 38 height 38
type input "[DATE]"
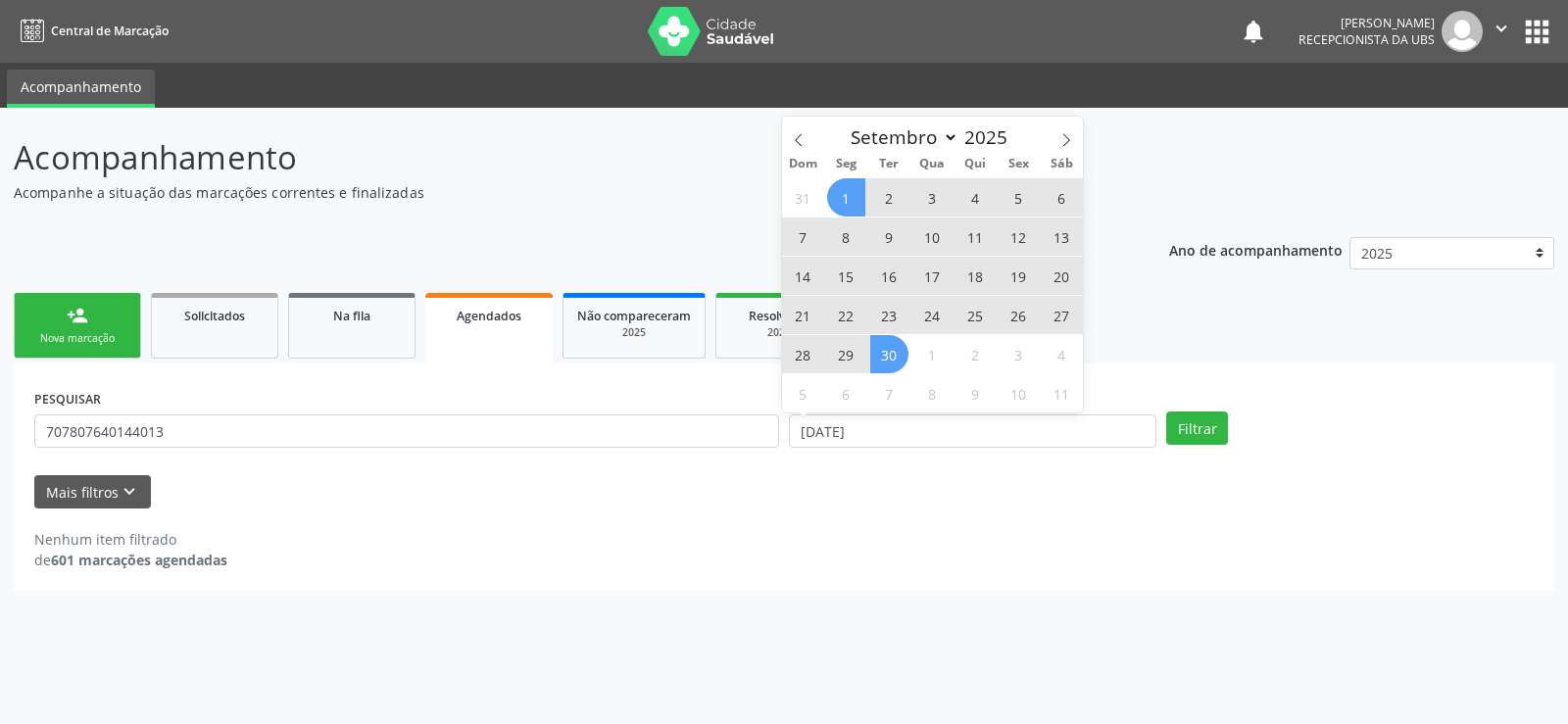
click at [899, 362] on span "30" at bounding box center [889, 354] width 38 height 38
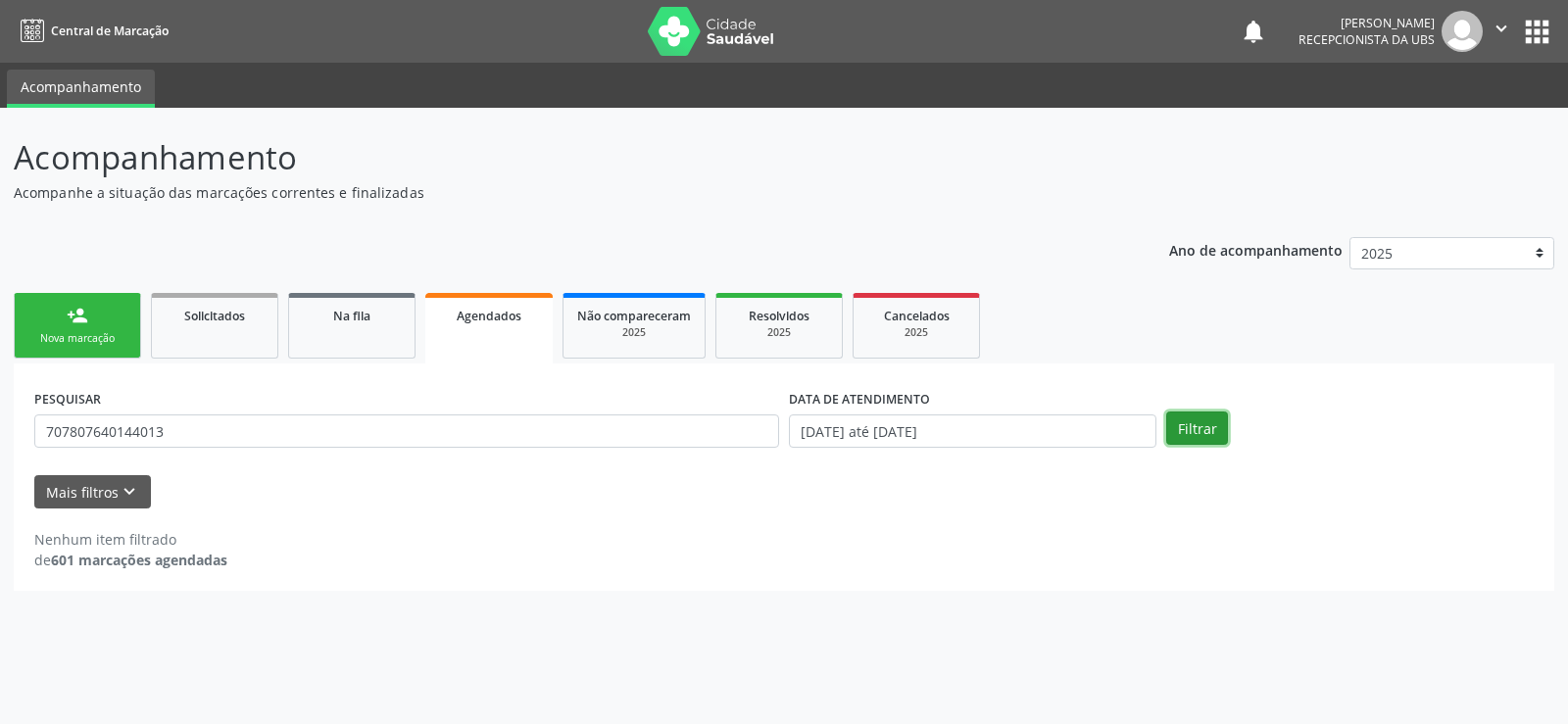
click at [1218, 415] on button "Filtrar" at bounding box center [1197, 428] width 62 height 34
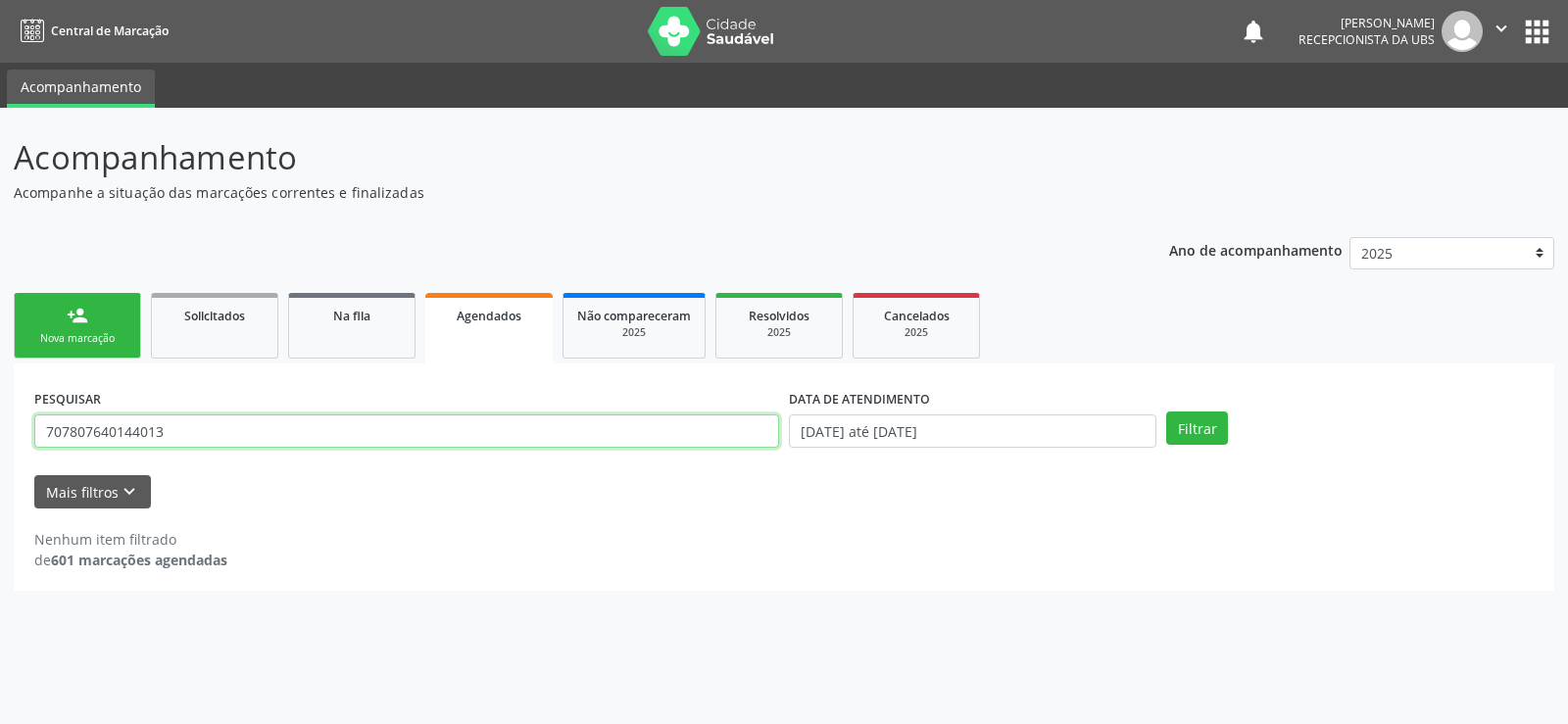
click at [164, 438] on input "707807640144013" at bounding box center [407, 431] width 745 height 34
type input "707807640144013"
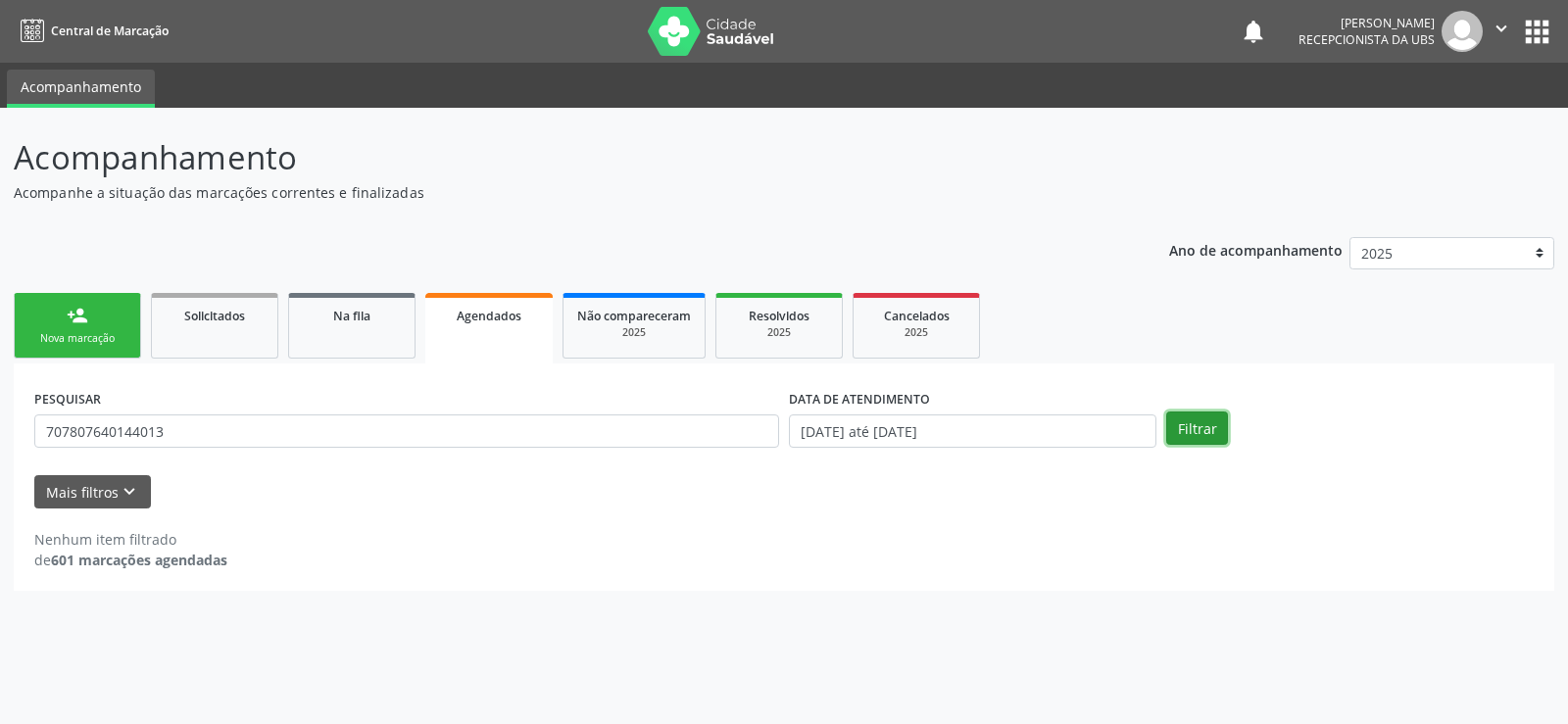
click at [1191, 432] on button "Filtrar" at bounding box center [1197, 428] width 62 height 34
click at [960, 311] on div "Cancelados" at bounding box center [916, 315] width 98 height 21
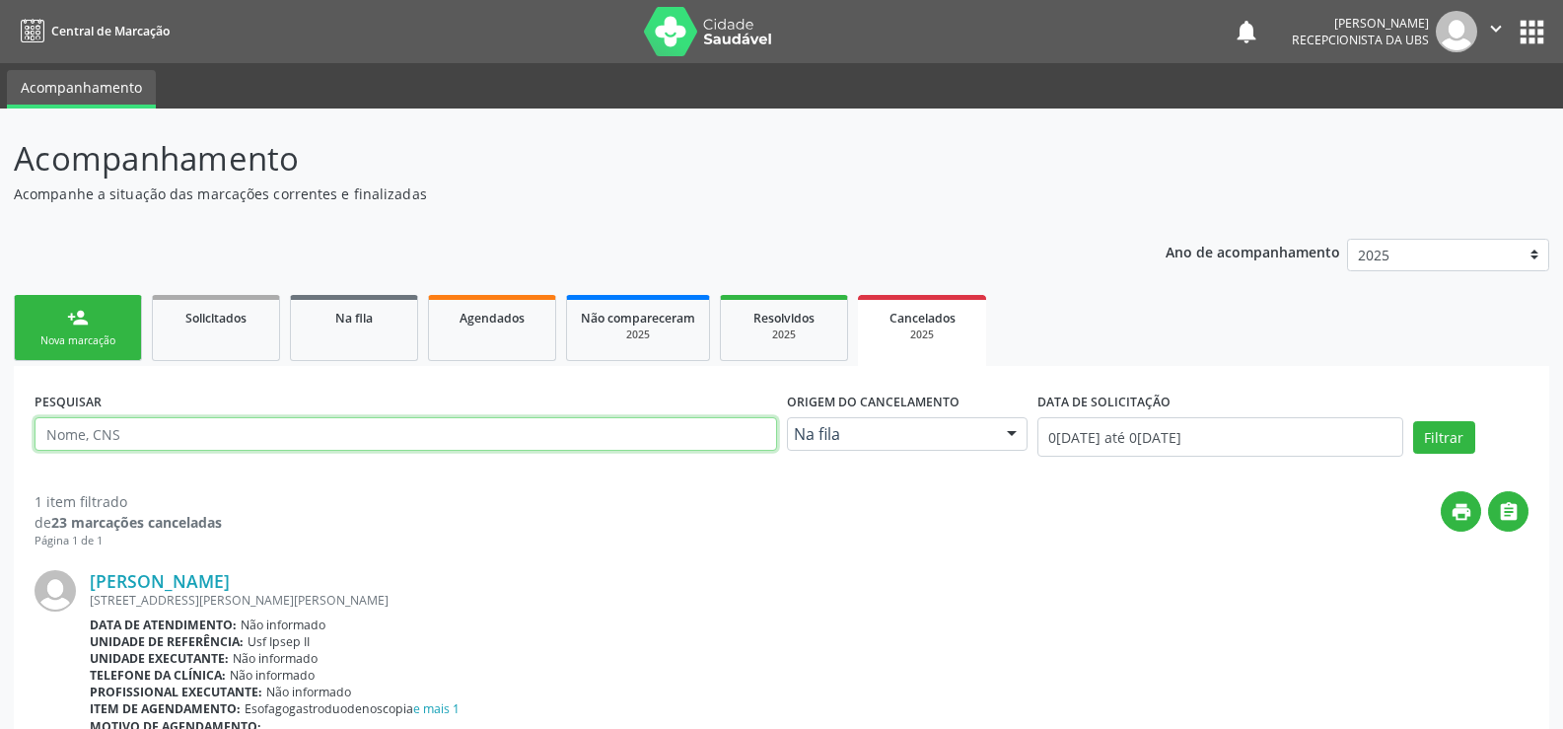
click at [210, 425] on input "text" at bounding box center [406, 434] width 743 height 34
type input "707807648144013"
click at [1024, 436] on div at bounding box center [1012, 435] width 30 height 34
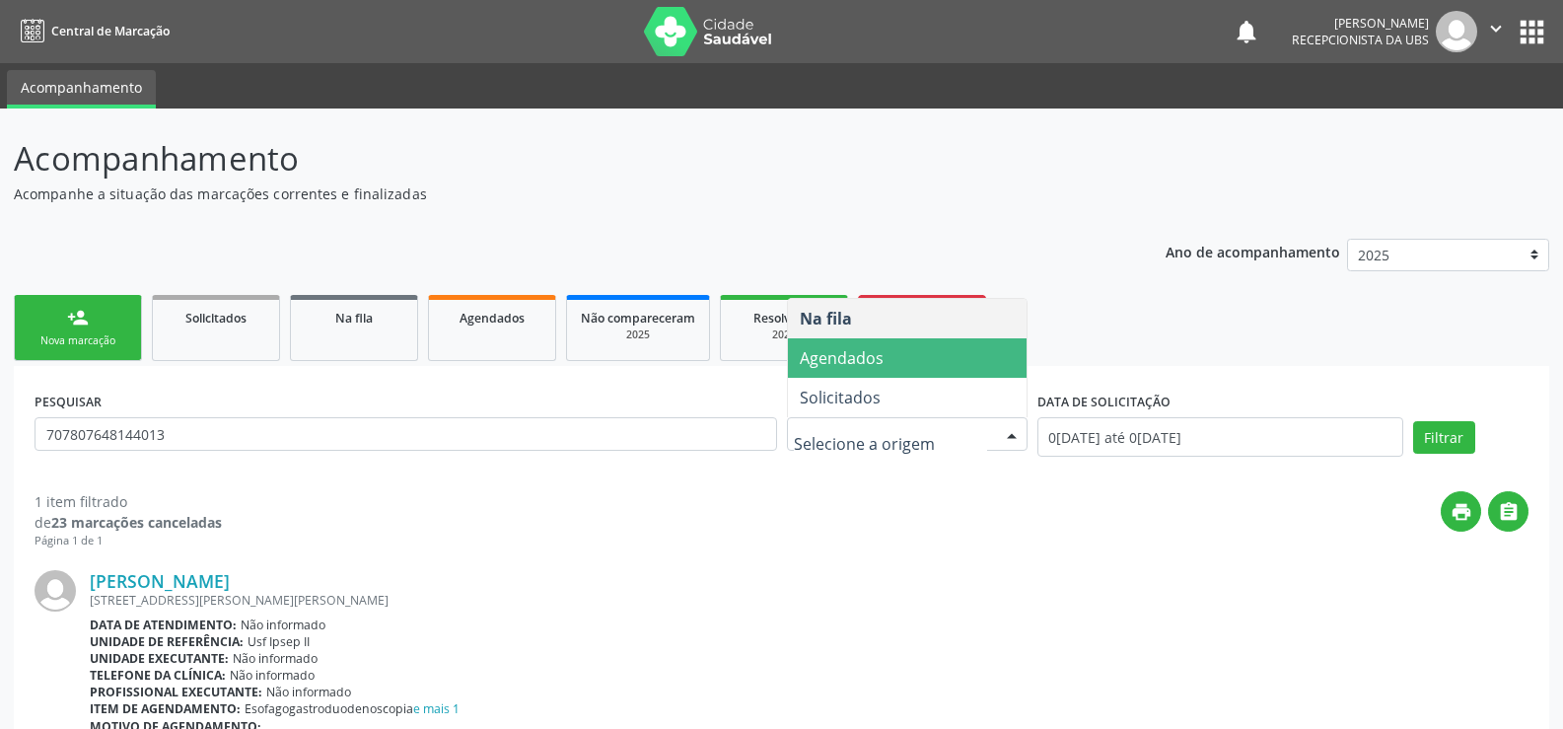
click at [876, 366] on span "Agendados" at bounding box center [842, 358] width 84 height 22
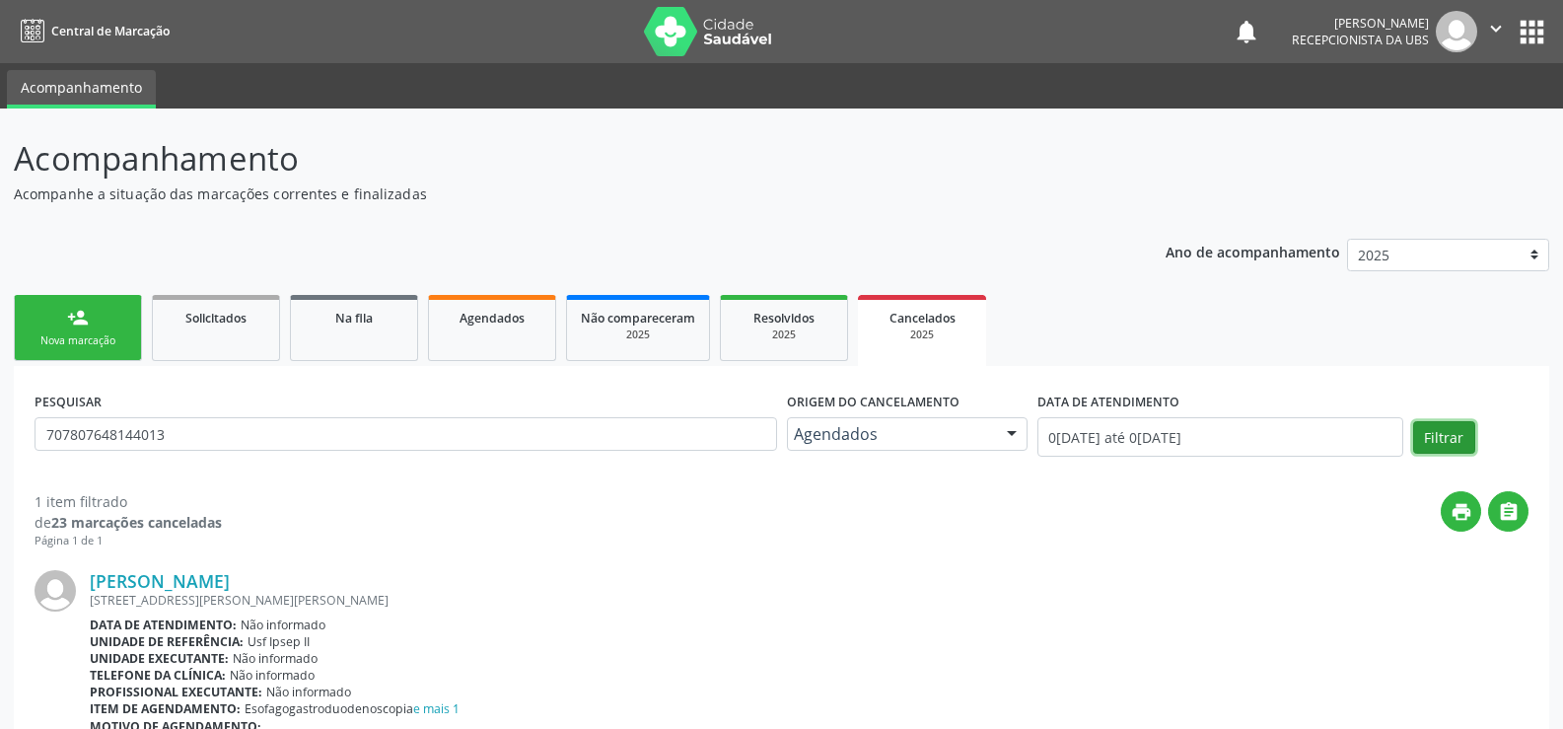
click at [1448, 430] on button "Filtrar" at bounding box center [1444, 438] width 62 height 34
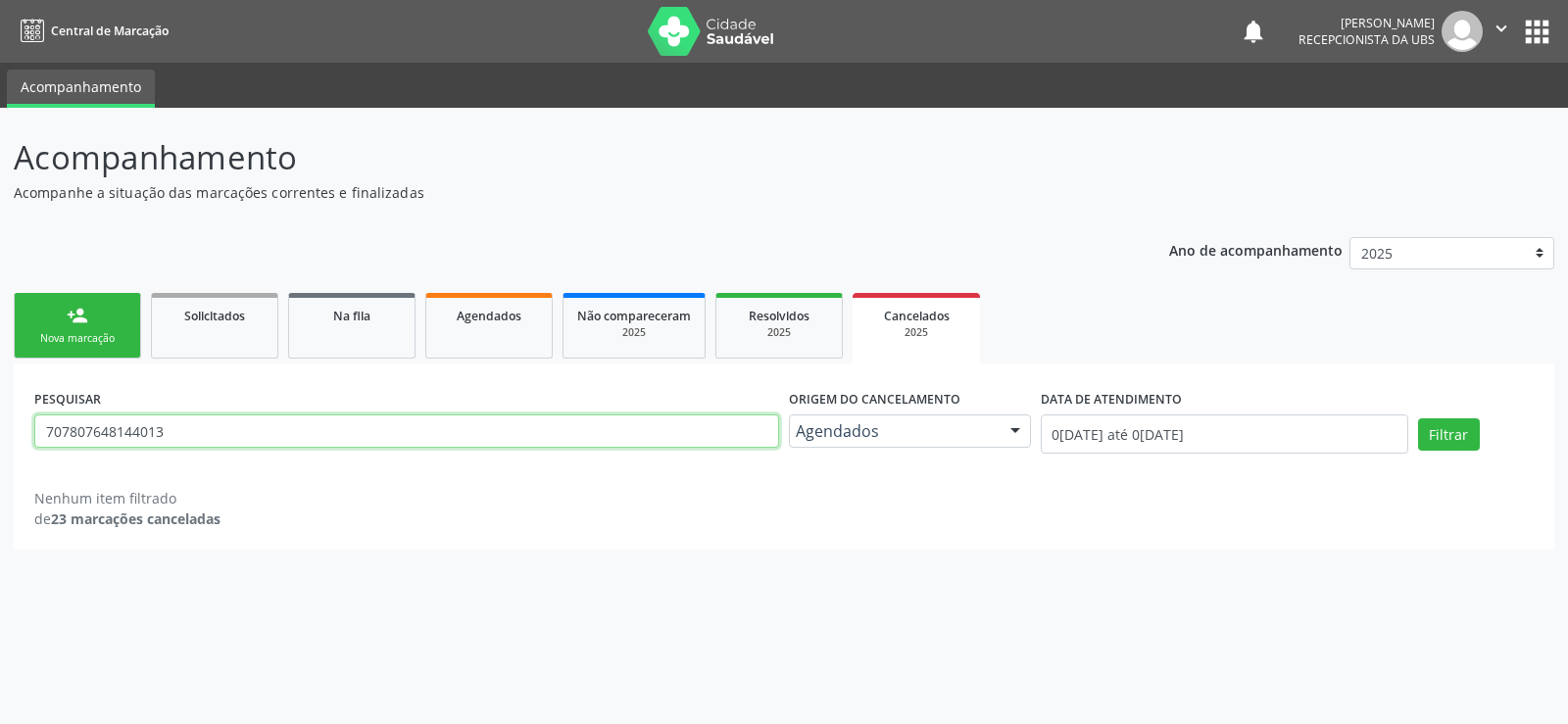
click at [408, 439] on input "707807648144013" at bounding box center [407, 431] width 745 height 34
click at [891, 326] on div "2025" at bounding box center [916, 332] width 100 height 15
click at [772, 336] on div "2025" at bounding box center [779, 332] width 98 height 15
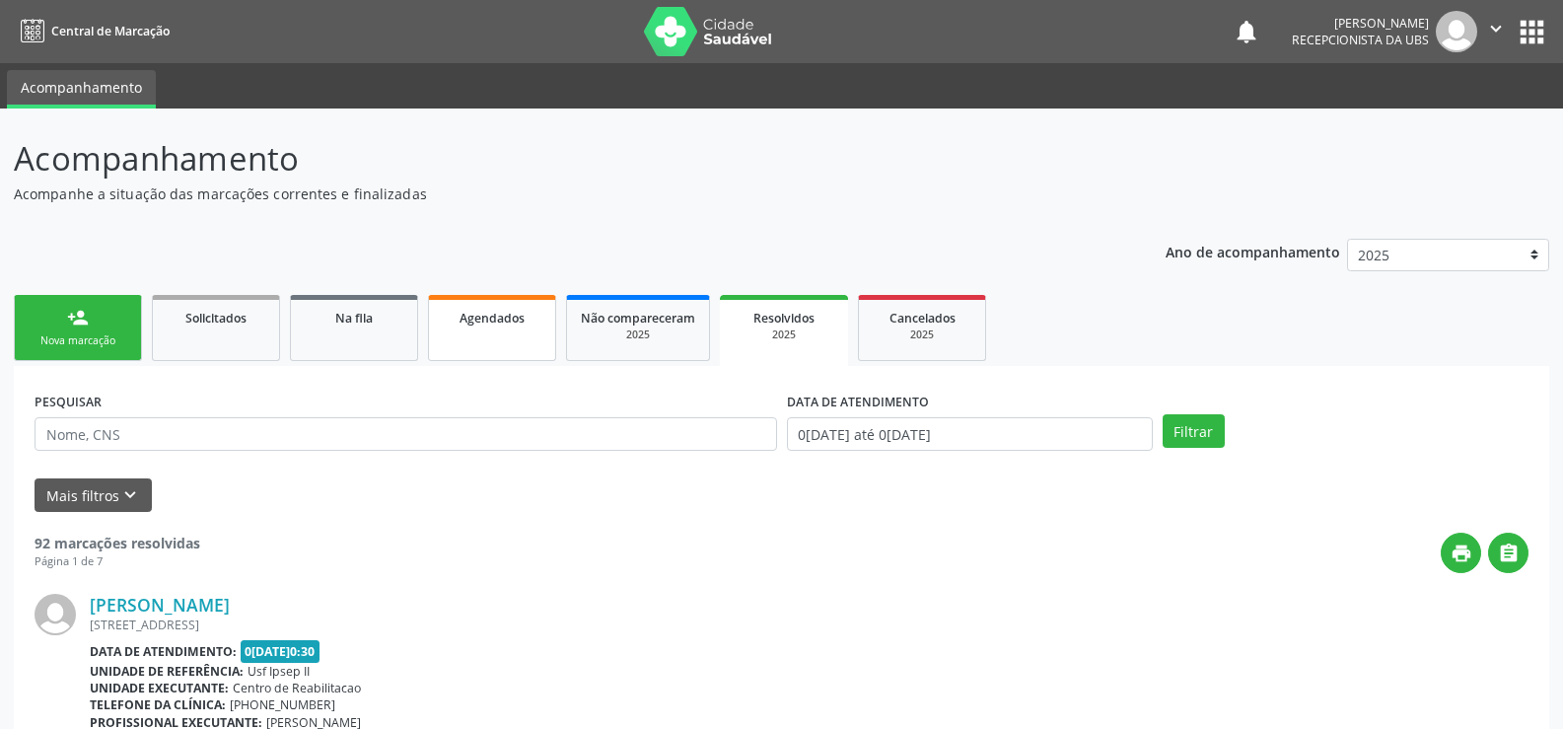
click at [521, 329] on link "Agendados" at bounding box center [492, 328] width 128 height 66
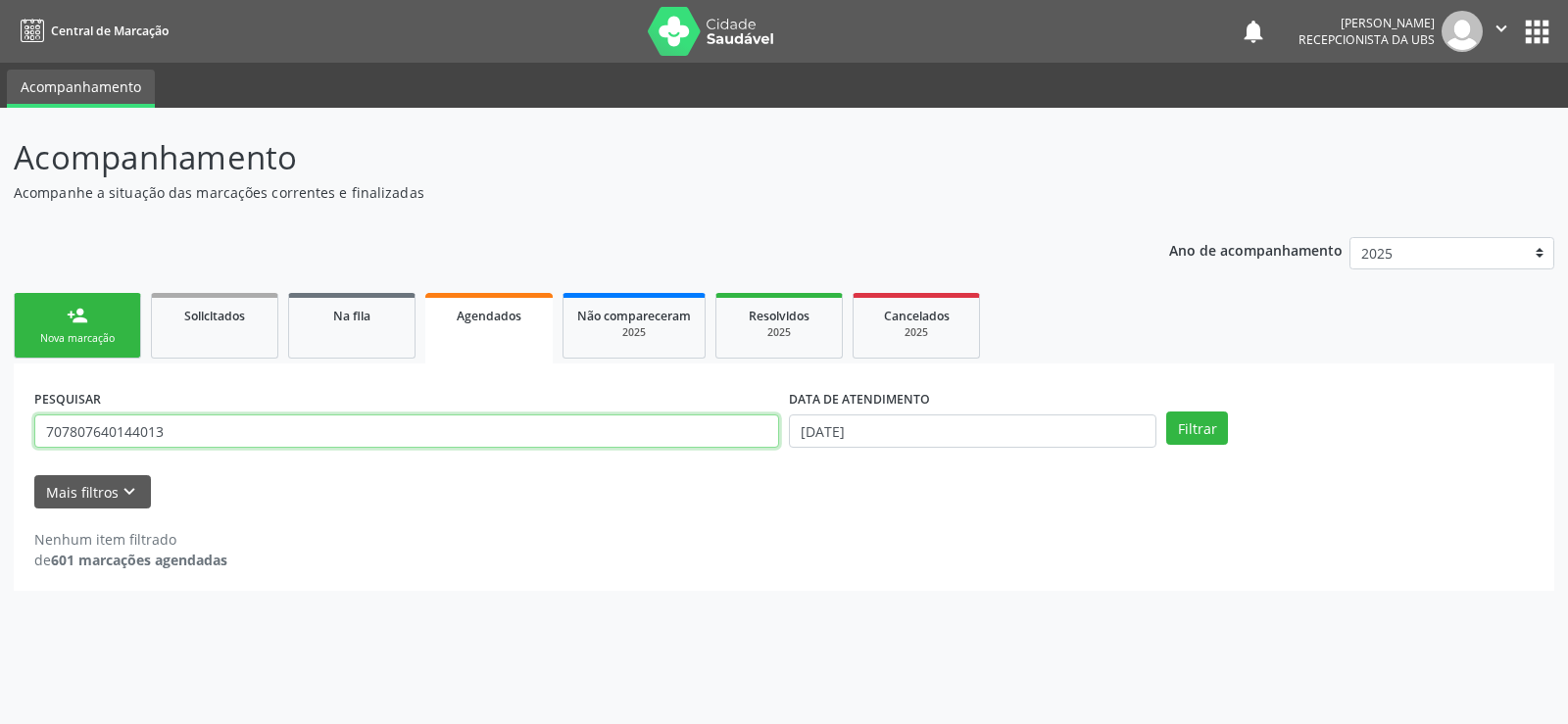
click at [305, 433] on input "707807640144013" at bounding box center [407, 431] width 745 height 34
click at [241, 318] on span "Solicitados" at bounding box center [214, 316] width 61 height 17
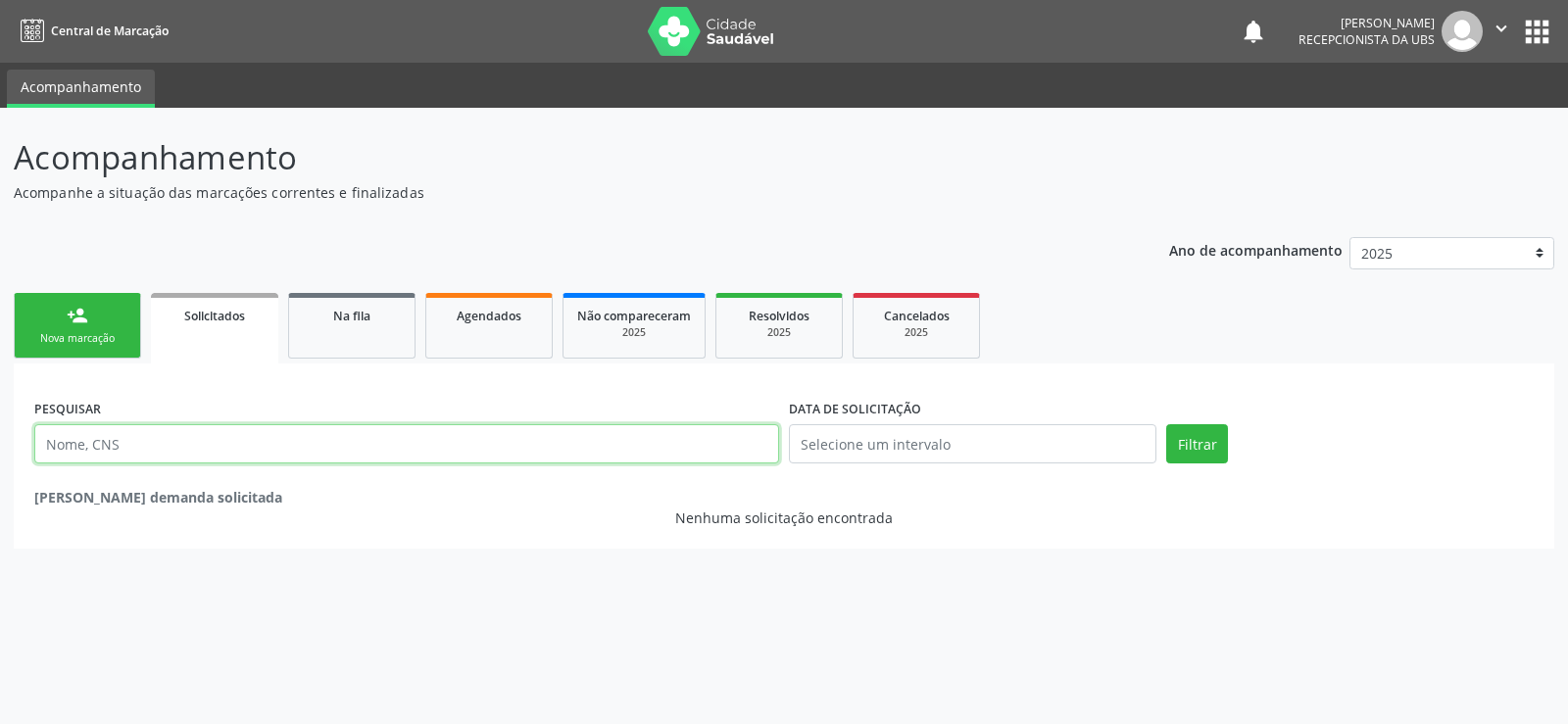
click at [186, 456] on input "text" at bounding box center [407, 443] width 745 height 39
type input "707807640144013"
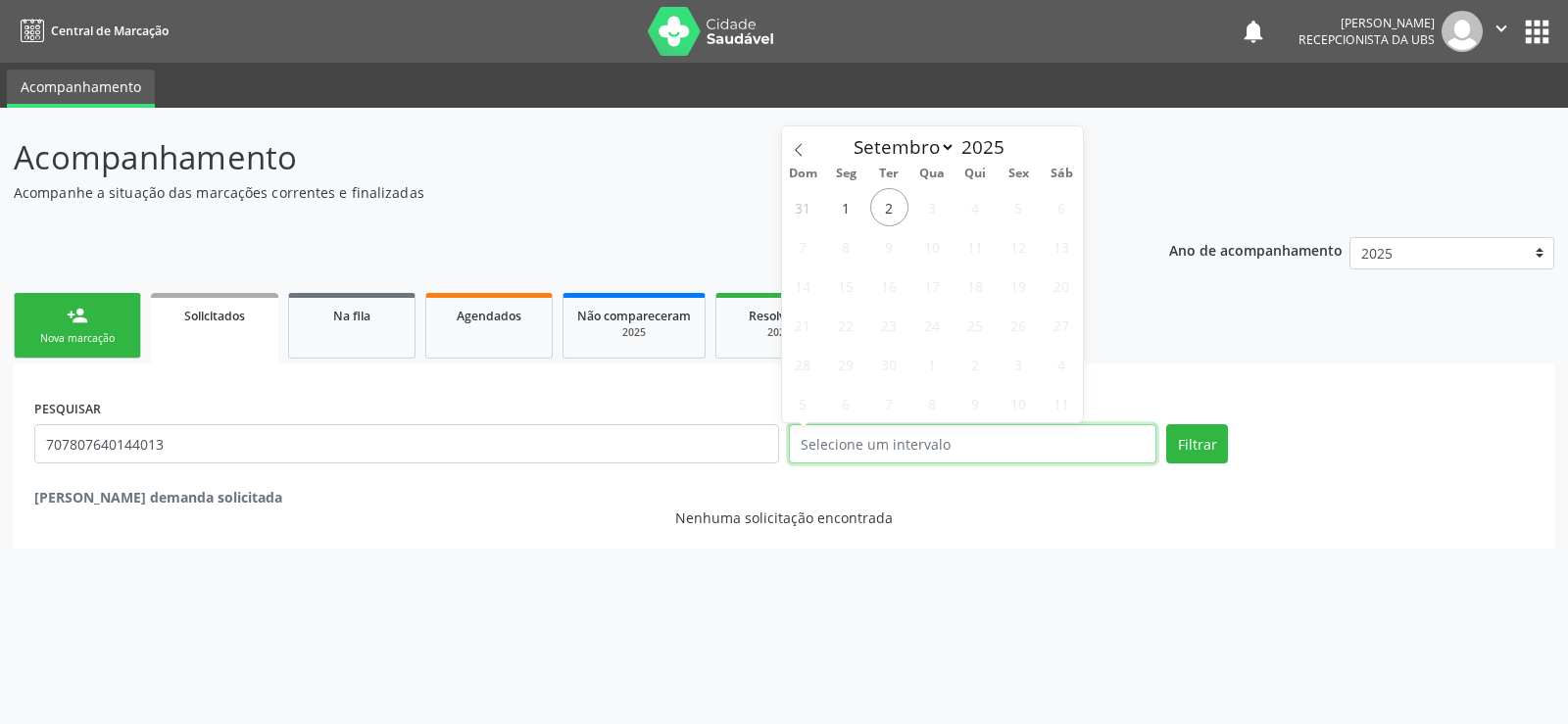
click at [913, 452] on input "text" at bounding box center [973, 443] width 368 height 39
click at [851, 217] on span "1" at bounding box center [846, 207] width 38 height 38
type input "[DATE]"
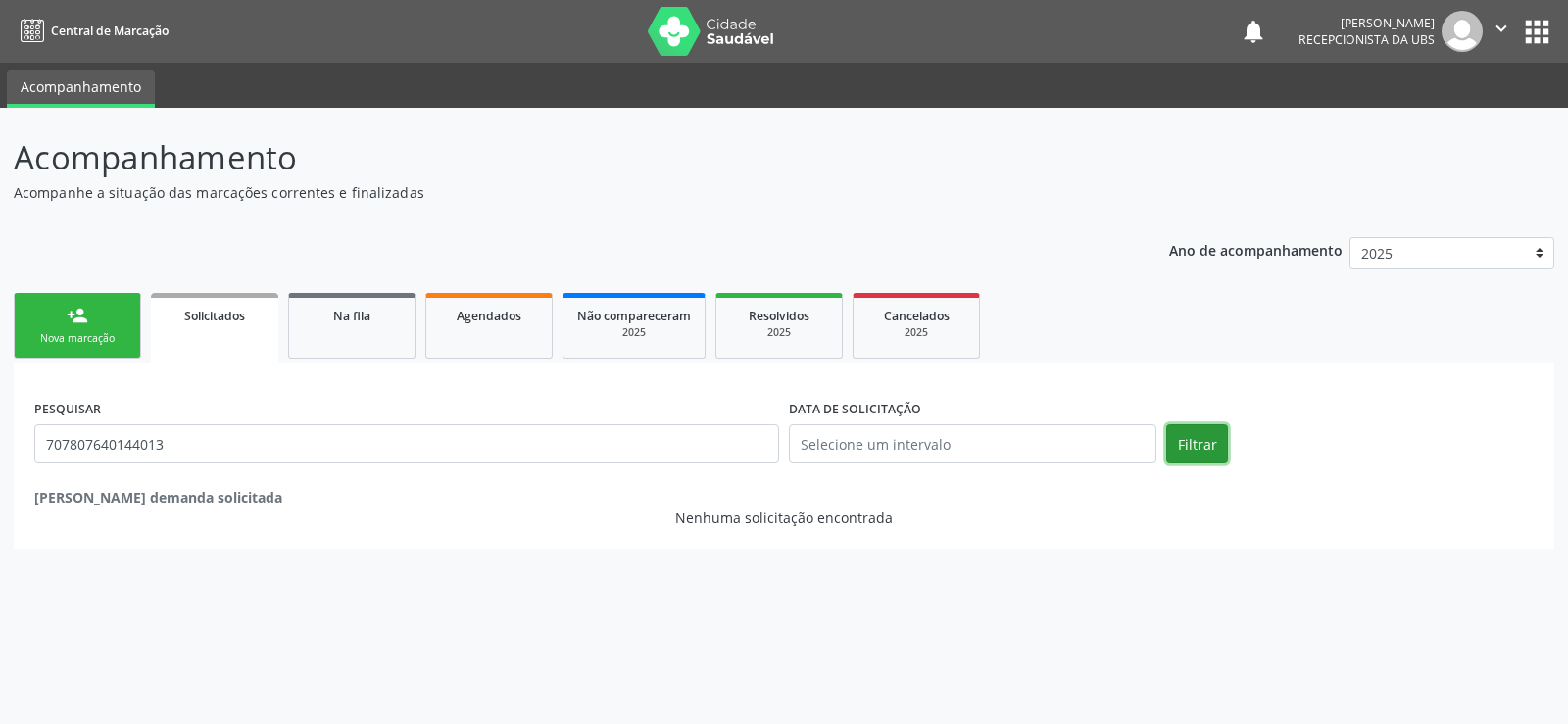
click at [1195, 442] on button "Filtrar" at bounding box center [1197, 443] width 62 height 39
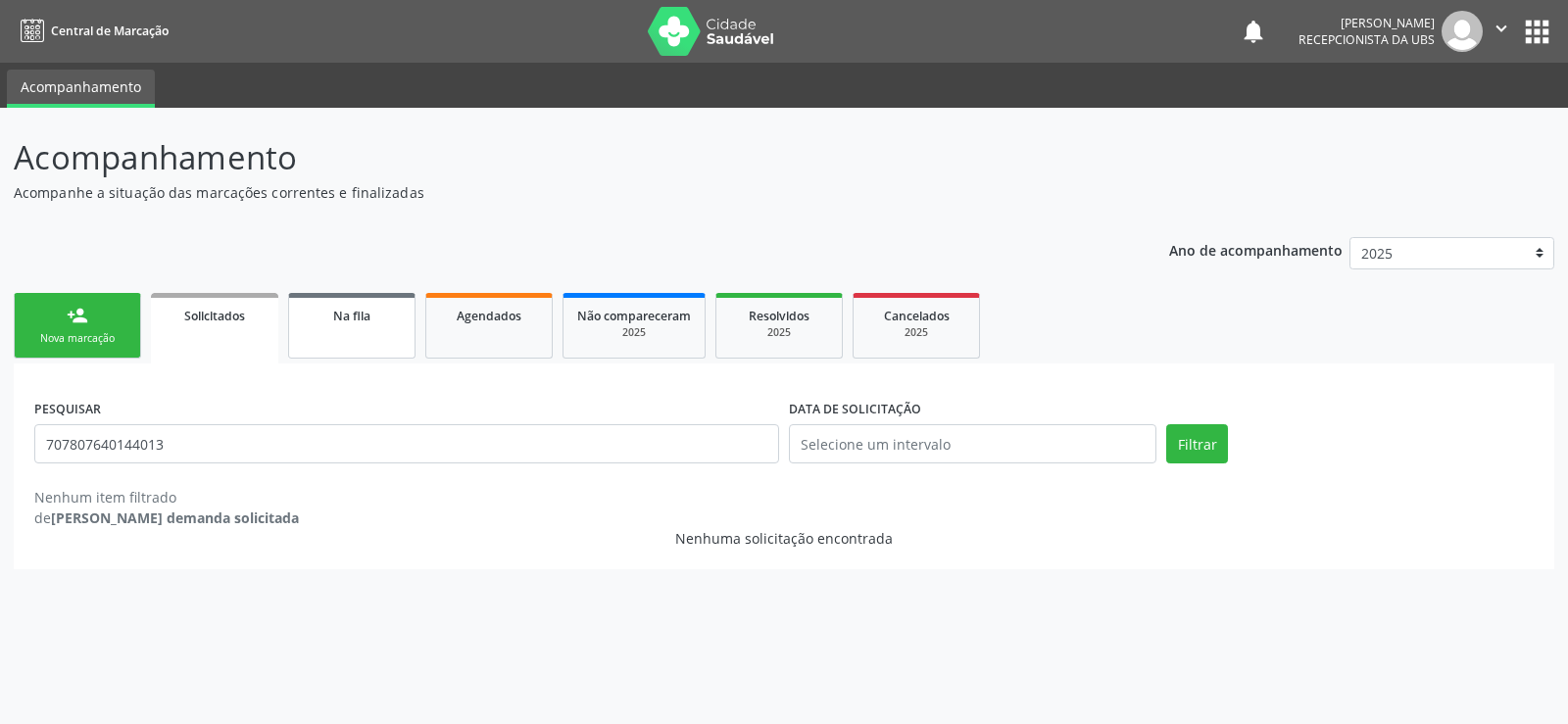
click at [349, 318] on span "Na fila" at bounding box center [351, 316] width 37 height 17
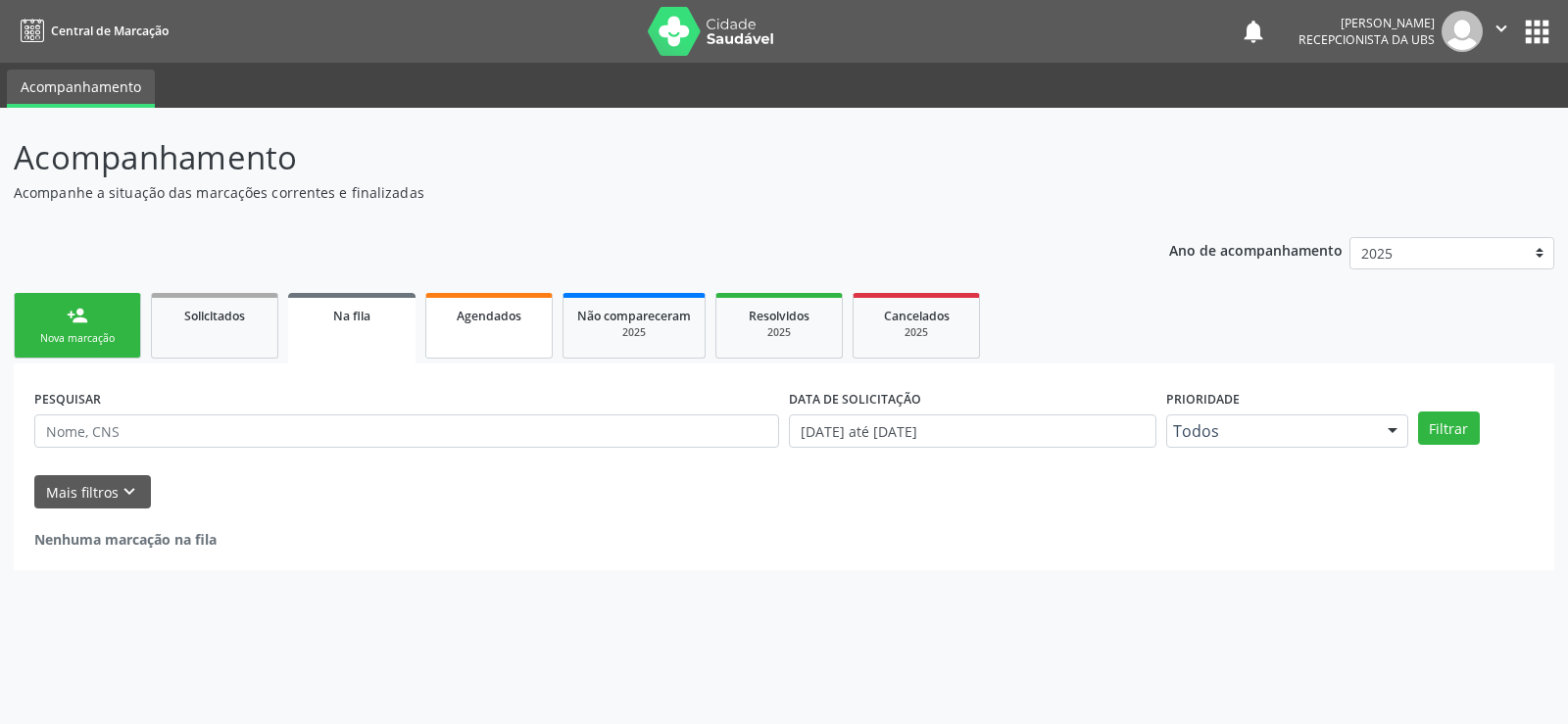
click at [472, 318] on span "Agendados" at bounding box center [489, 316] width 65 height 17
select select "8"
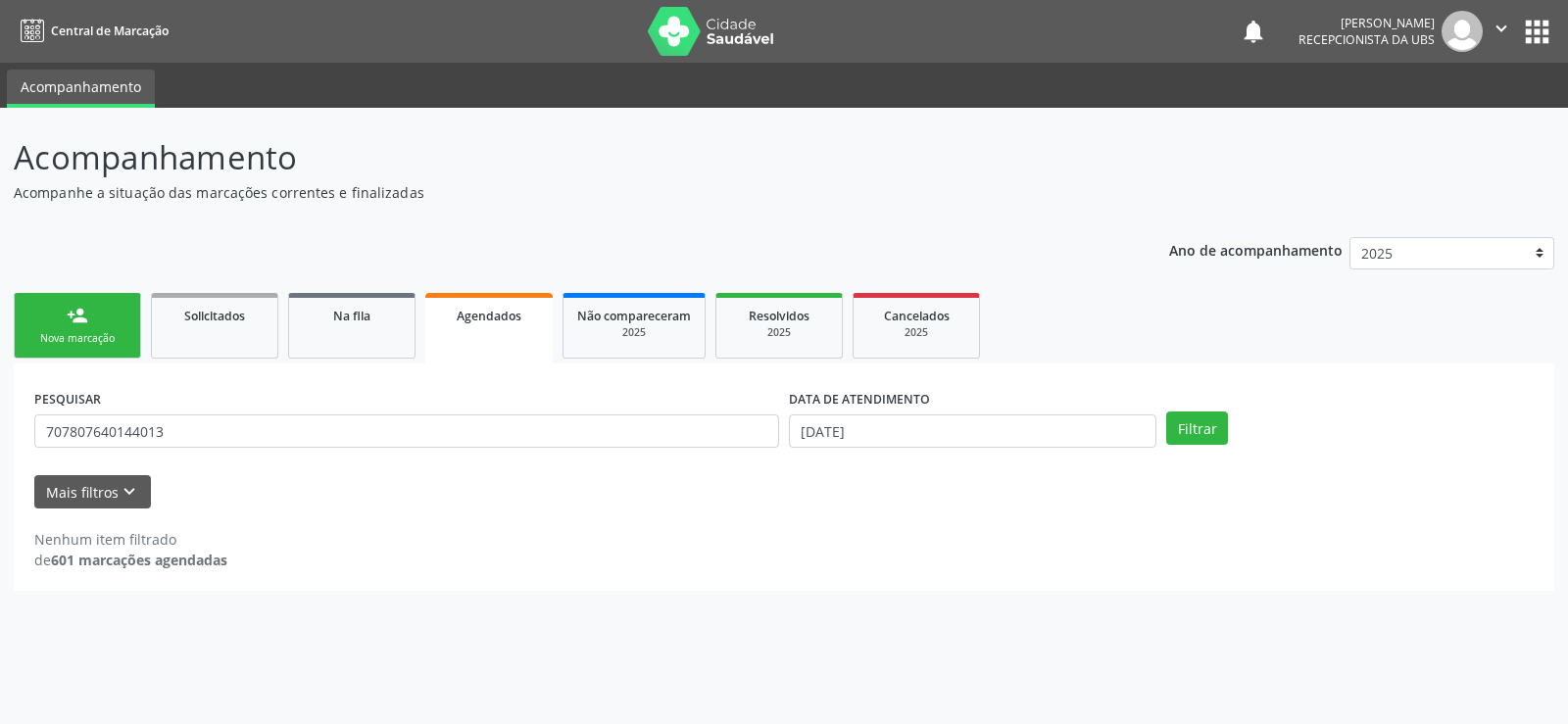
click at [265, 449] on div "PESQUISAR 707807640144013" at bounding box center [406, 422] width 754 height 76
click at [918, 427] on input "[DATE]" at bounding box center [973, 431] width 368 height 34
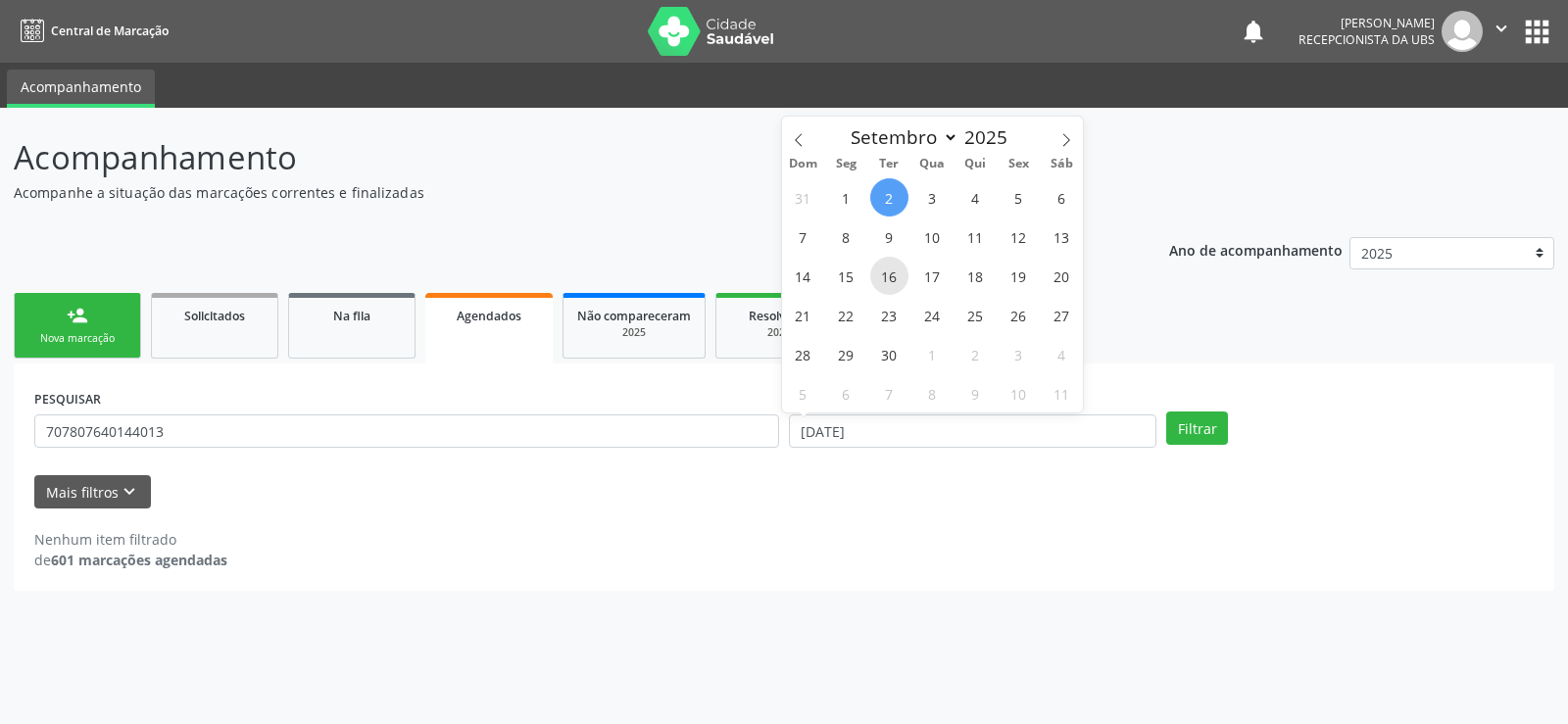
click at [888, 271] on span "16" at bounding box center [889, 275] width 38 height 38
type input "[DATE]"
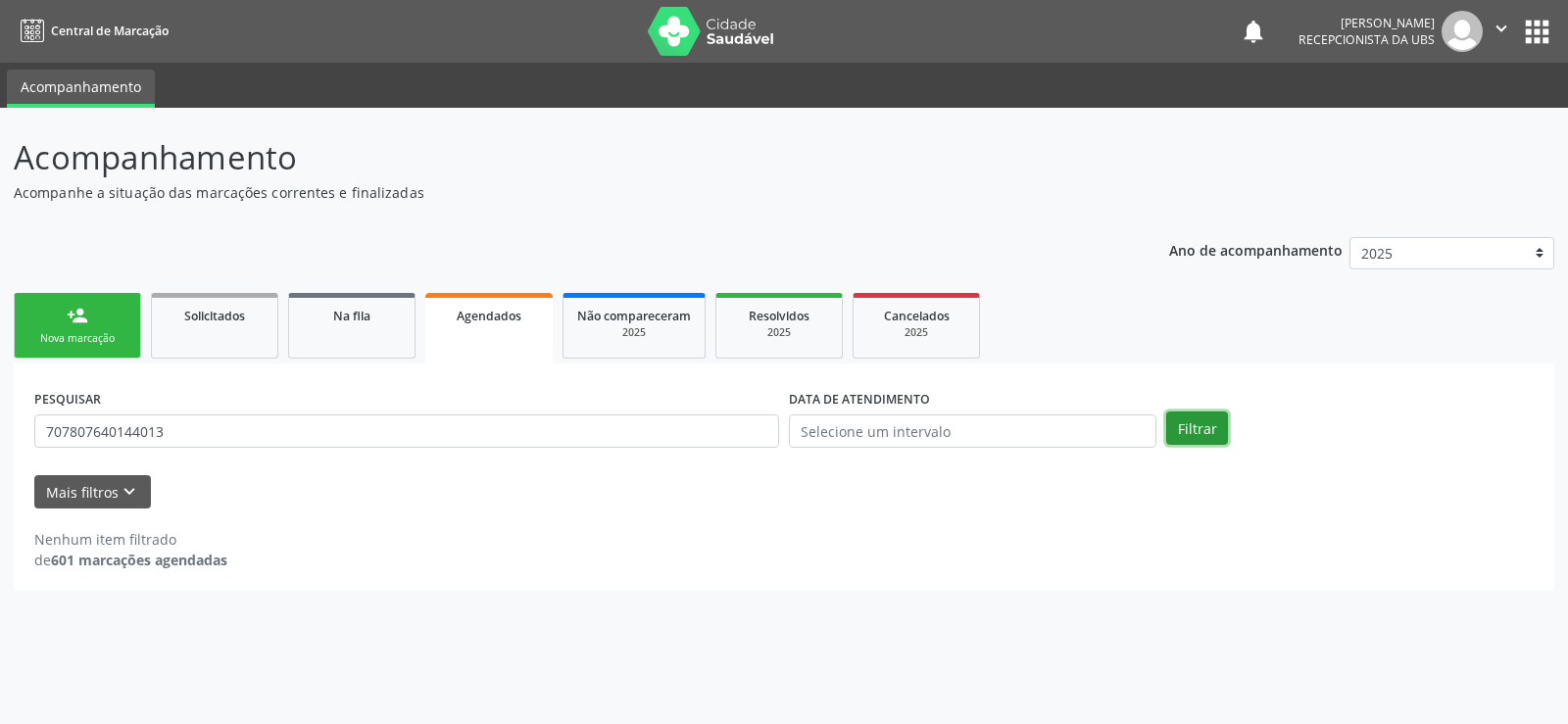
click at [1209, 427] on button "Filtrar" at bounding box center [1197, 428] width 62 height 34
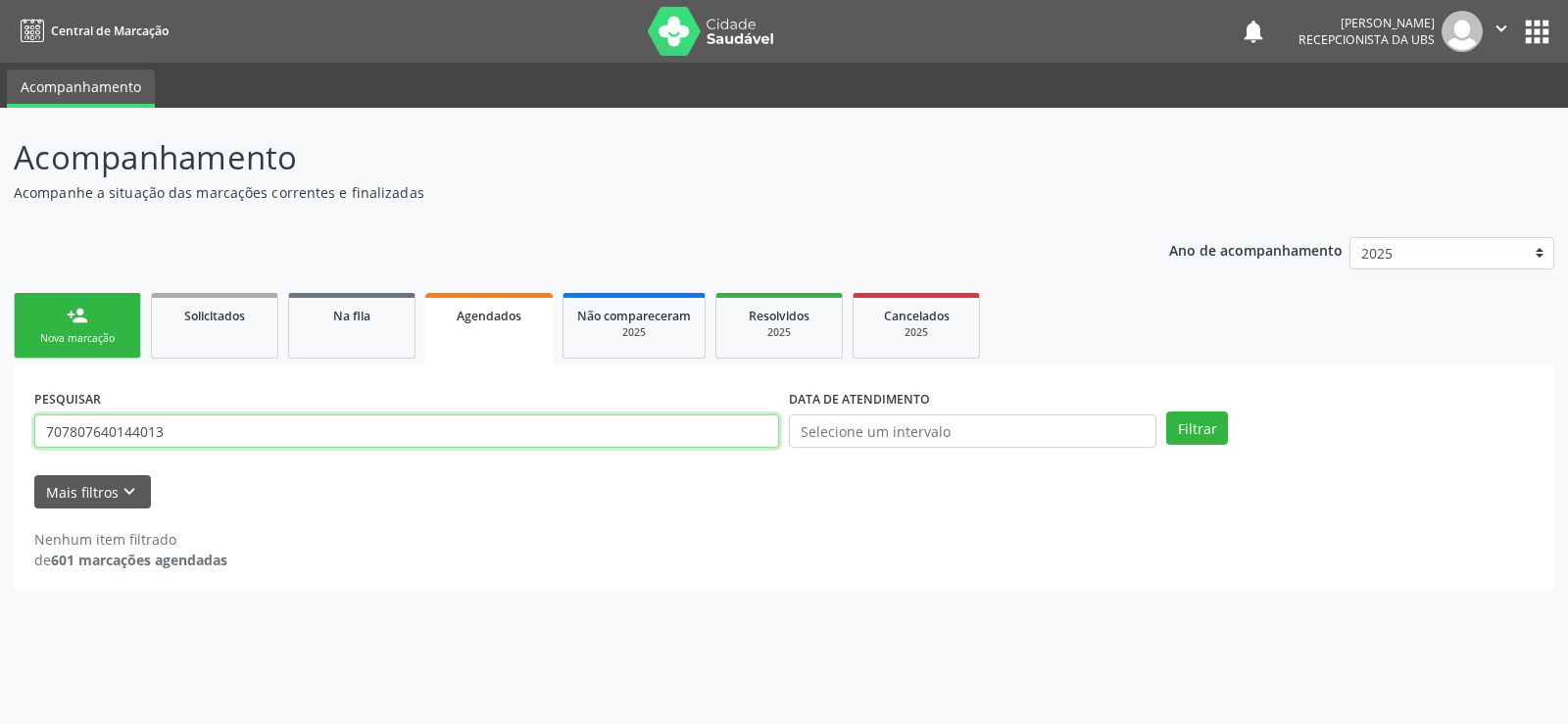
click at [180, 424] on input "707807640144013" at bounding box center [407, 431] width 745 height 34
